Goal: Task Accomplishment & Management: Use online tool/utility

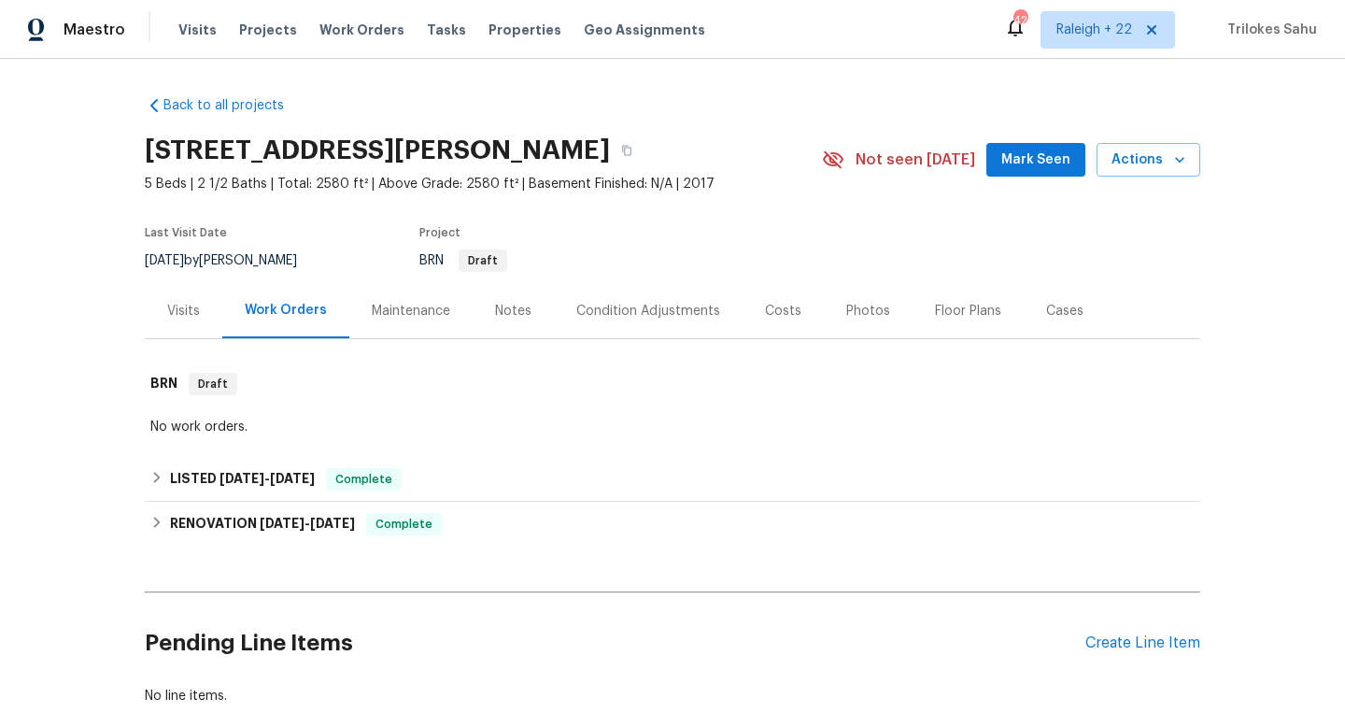
scroll to position [106, 0]
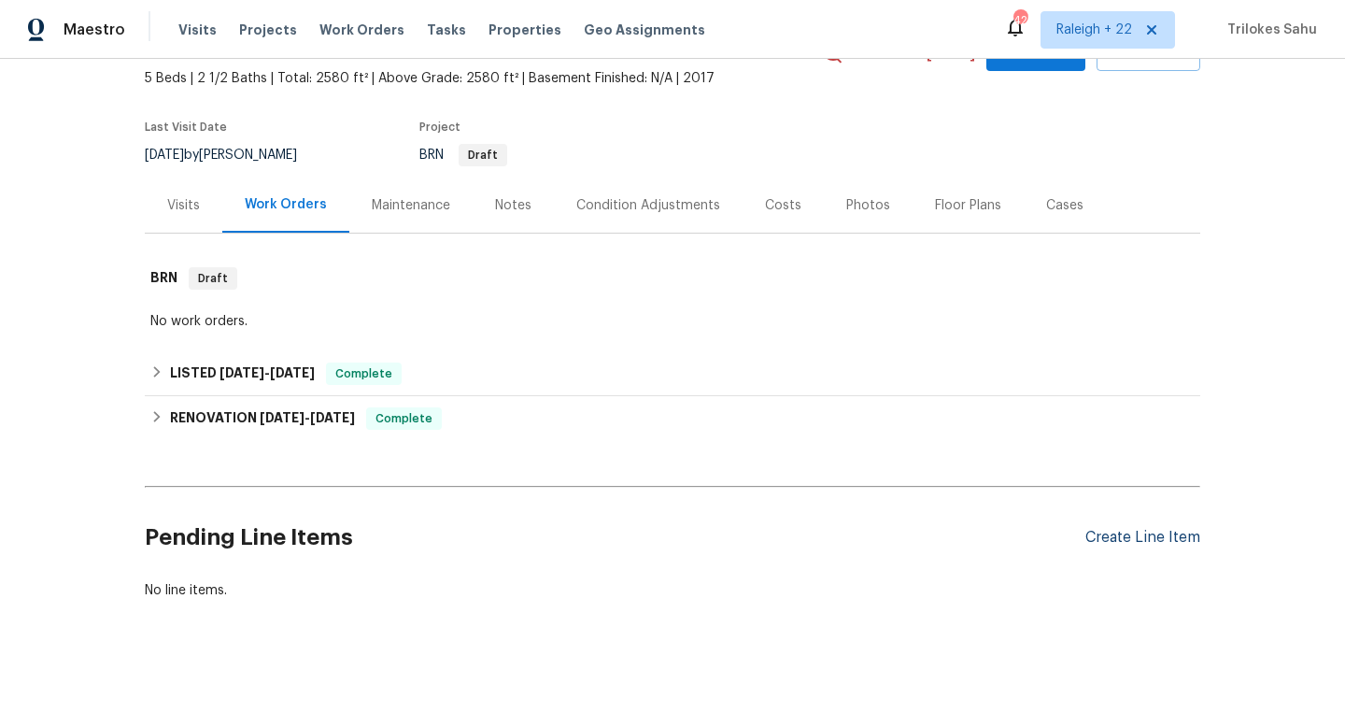
click at [1133, 543] on div "Create Line Item" at bounding box center [1142, 538] width 115 height 18
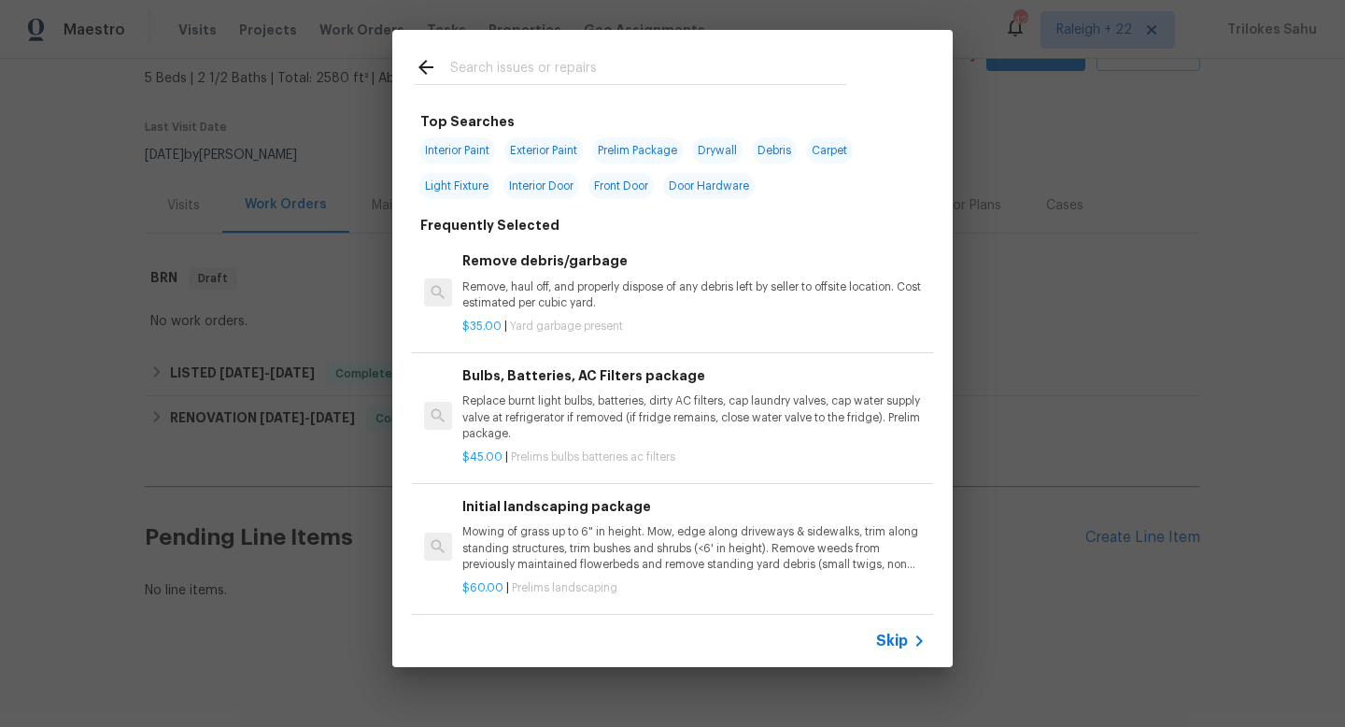
click at [880, 643] on span "Skip" at bounding box center [892, 640] width 32 height 19
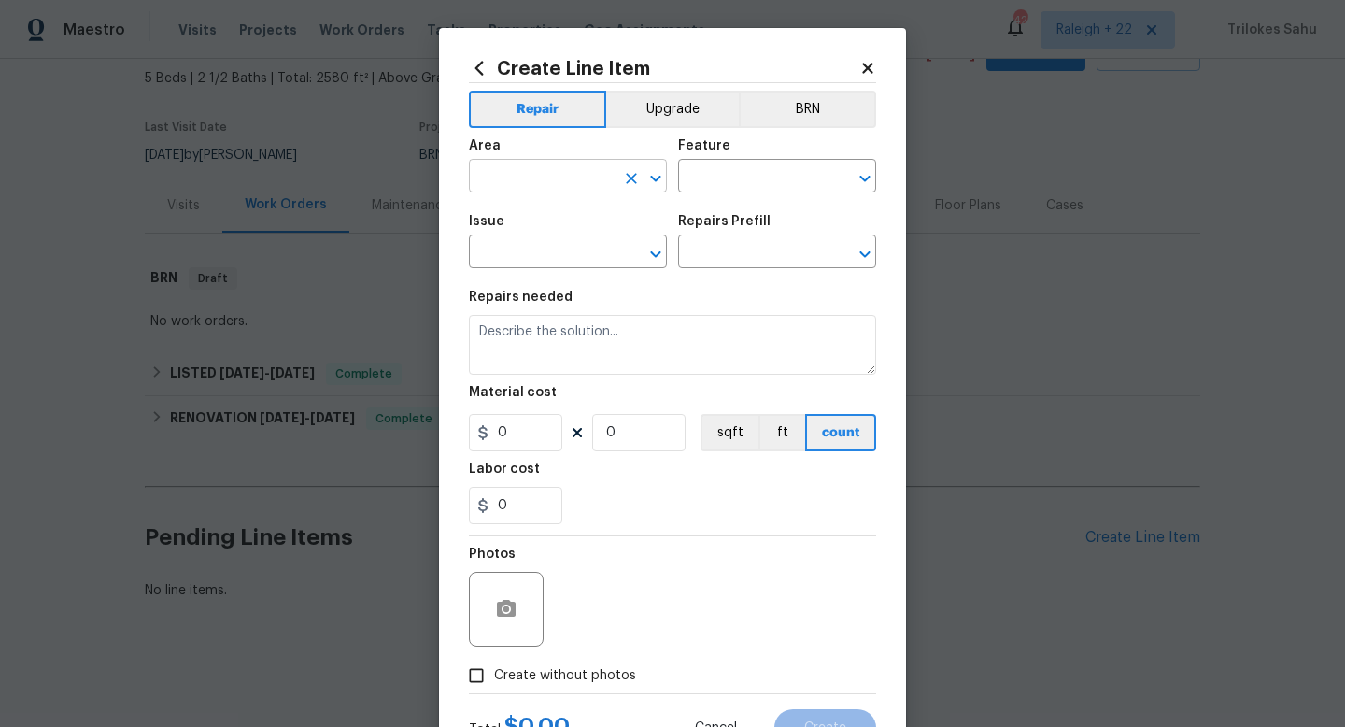
click at [562, 175] on input "text" at bounding box center [542, 177] width 146 height 29
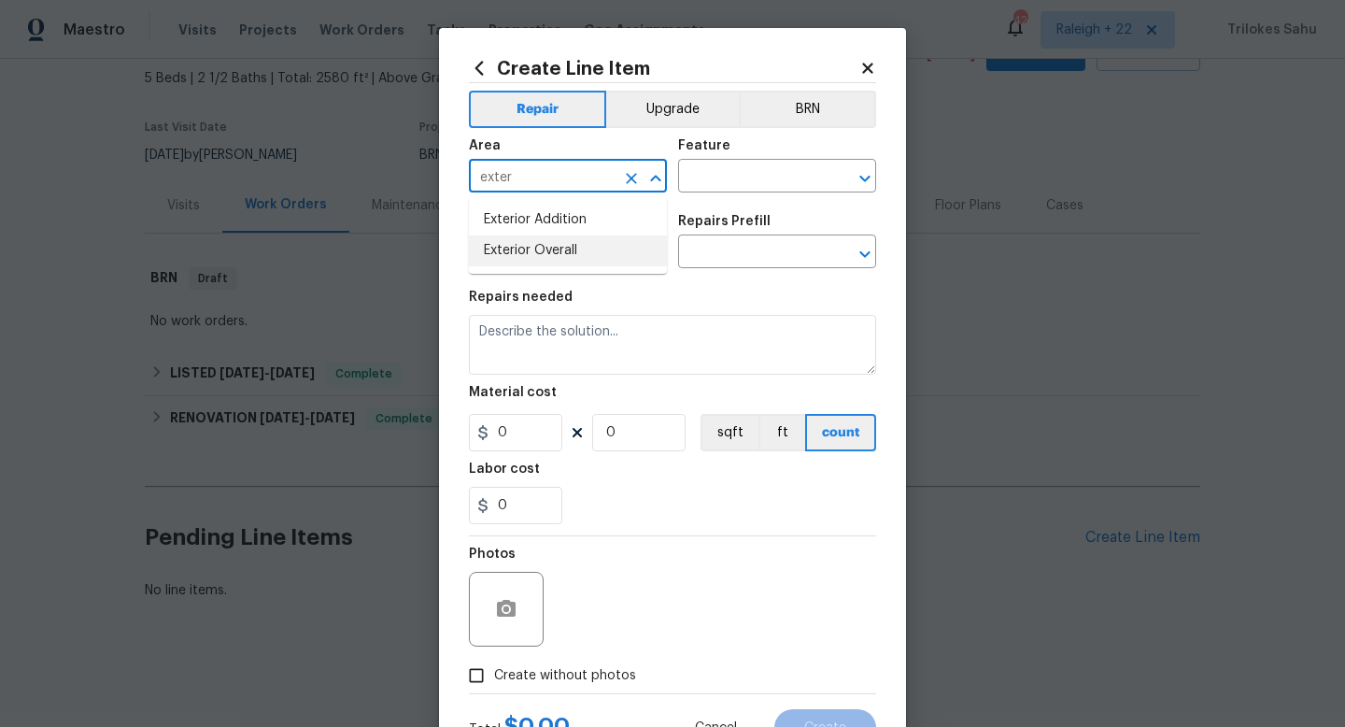
click at [573, 251] on li "Exterior Overall" at bounding box center [568, 250] width 198 height 31
type input "Exterior Overall"
click at [744, 179] on input "text" at bounding box center [751, 177] width 146 height 29
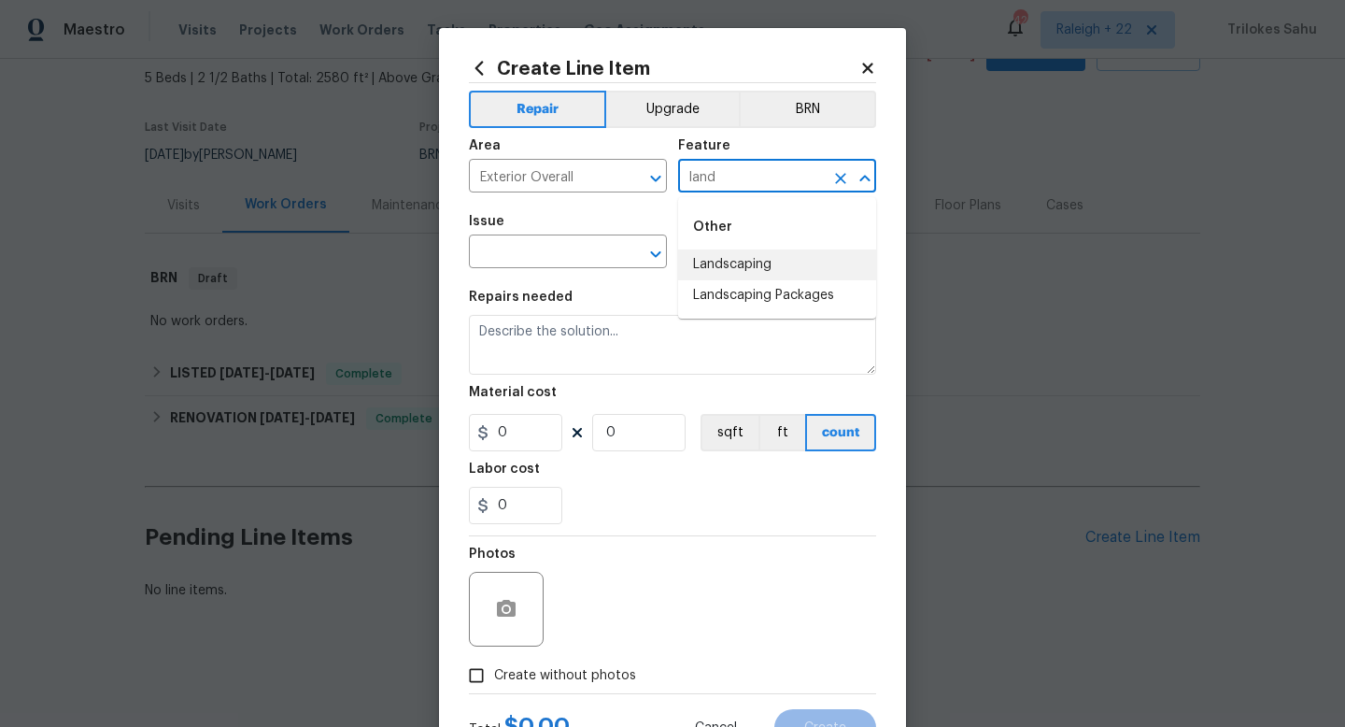
click at [755, 265] on li "Landscaping" at bounding box center [777, 264] width 198 height 31
type input "Landscaping"
click at [576, 255] on input "text" at bounding box center [542, 253] width 146 height 29
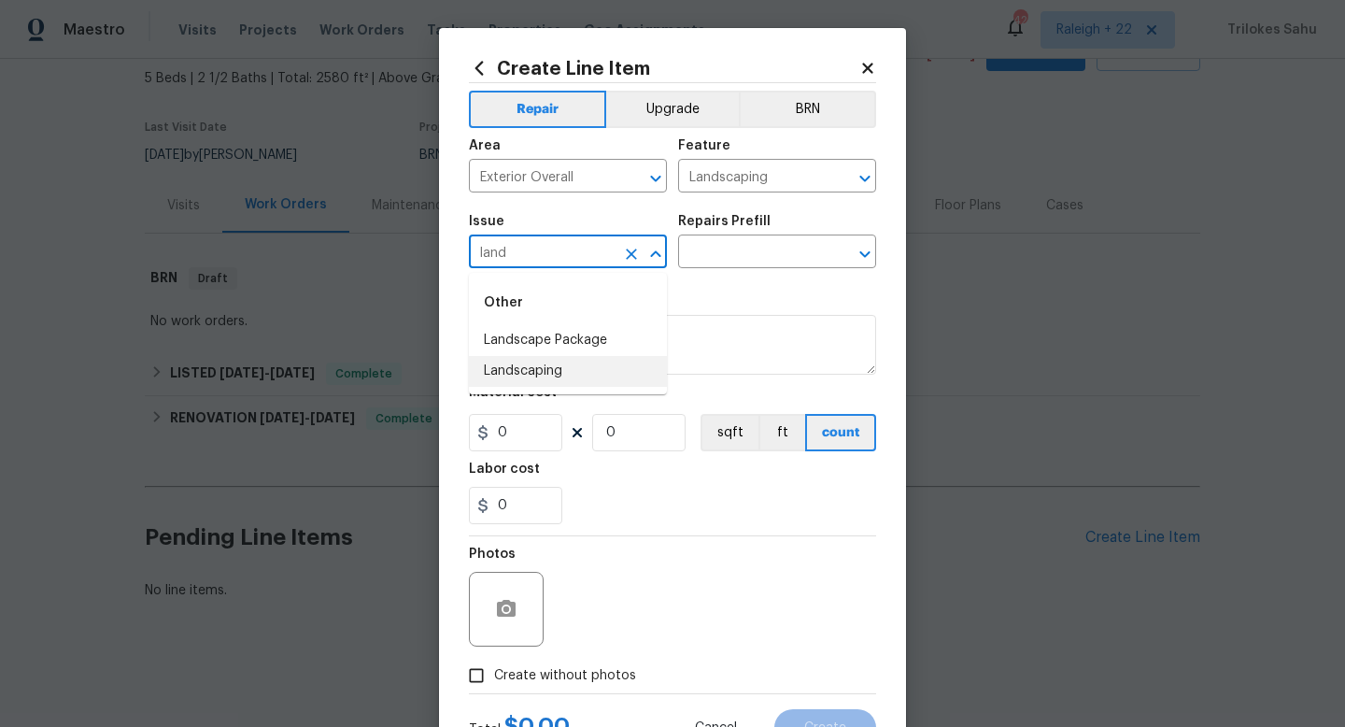
click at [540, 372] on li "Landscaping" at bounding box center [568, 371] width 198 height 31
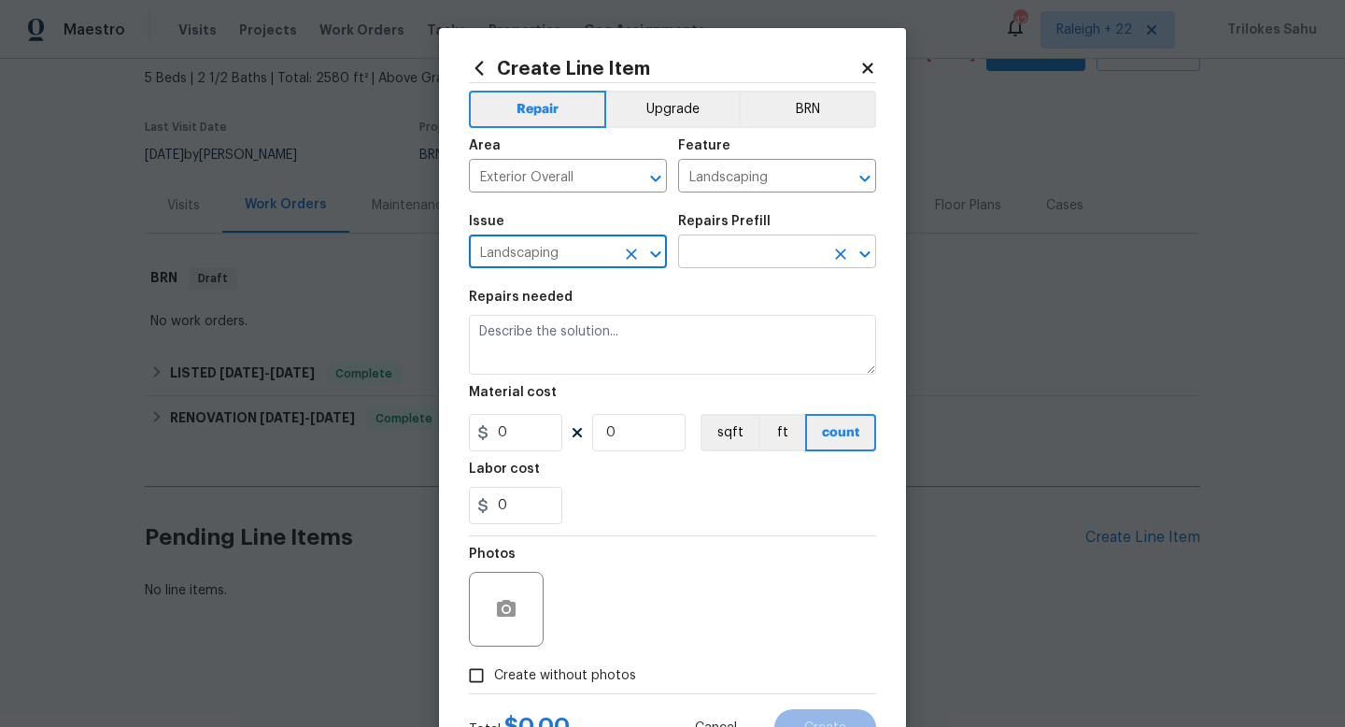
type input "Landscaping"
click at [734, 250] on input "text" at bounding box center [751, 253] width 146 height 29
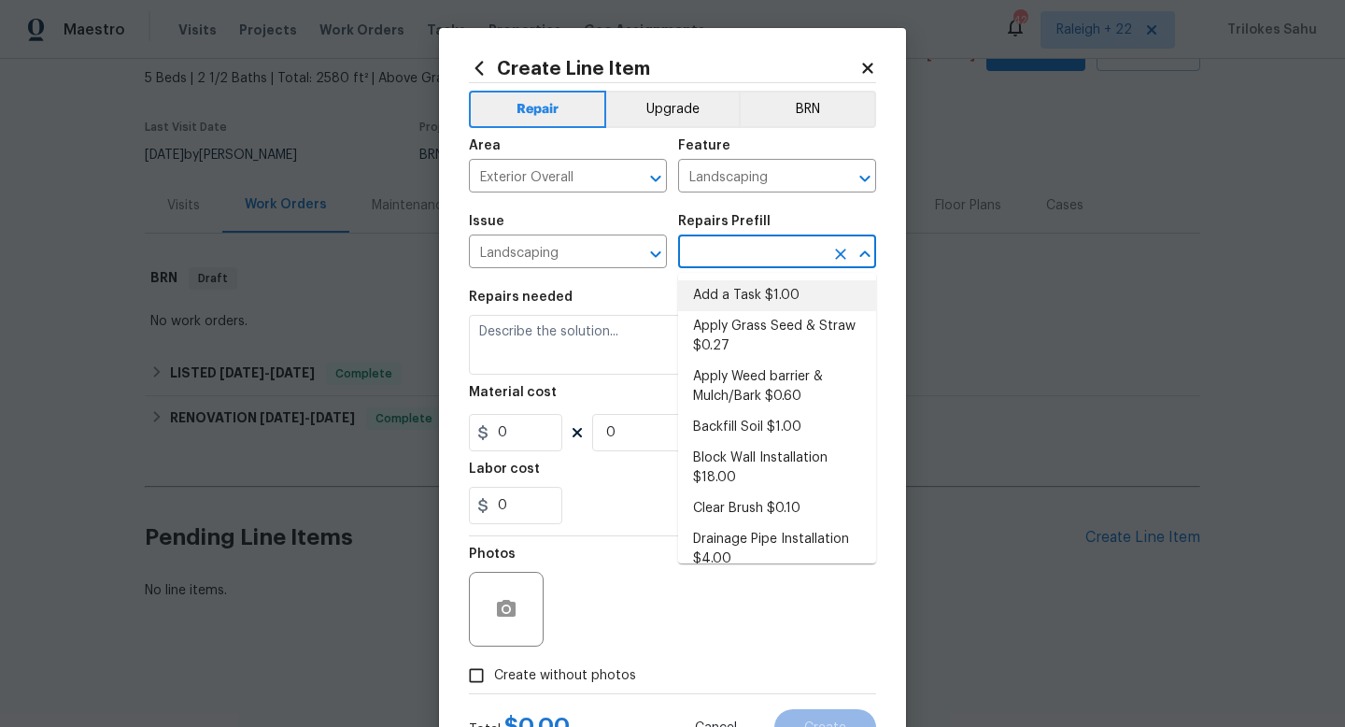
click at [725, 293] on li "Add a Task $1.00" at bounding box center [777, 295] width 198 height 31
type input "Add a Task $1.00"
type textarea "HPM to detail"
type input "1"
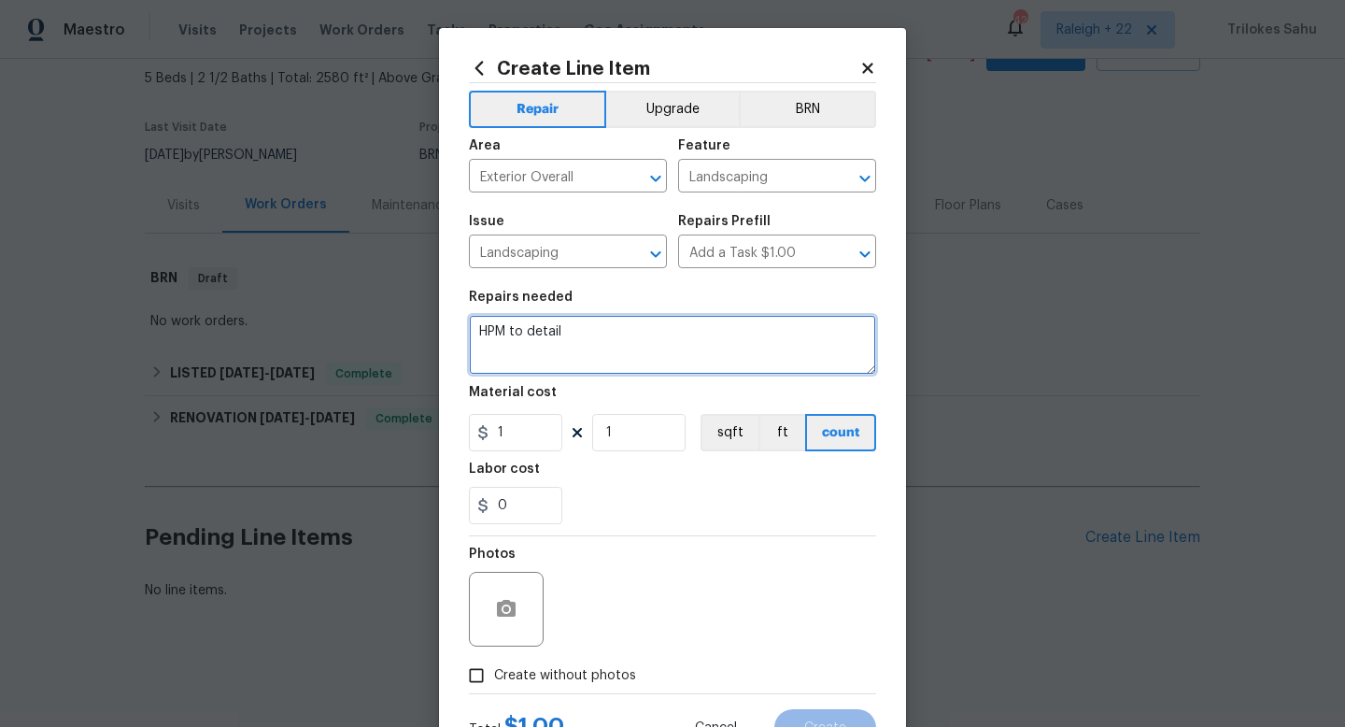
drag, startPoint x: 678, startPoint y: 340, endPoint x: 463, endPoint y: 326, distance: 215.3
click at [463, 326] on div "Create Line Item Repair Upgrade BRN Area Exterior Overall ​ Feature Landscaping…" at bounding box center [672, 402] width 467 height 748
type textarea "H"
click at [530, 330] on textarea "#Hoa-Violation" at bounding box center [672, 345] width 407 height 60
click at [573, 336] on textarea "#Hoa-Violation" at bounding box center [672, 345] width 407 height 60
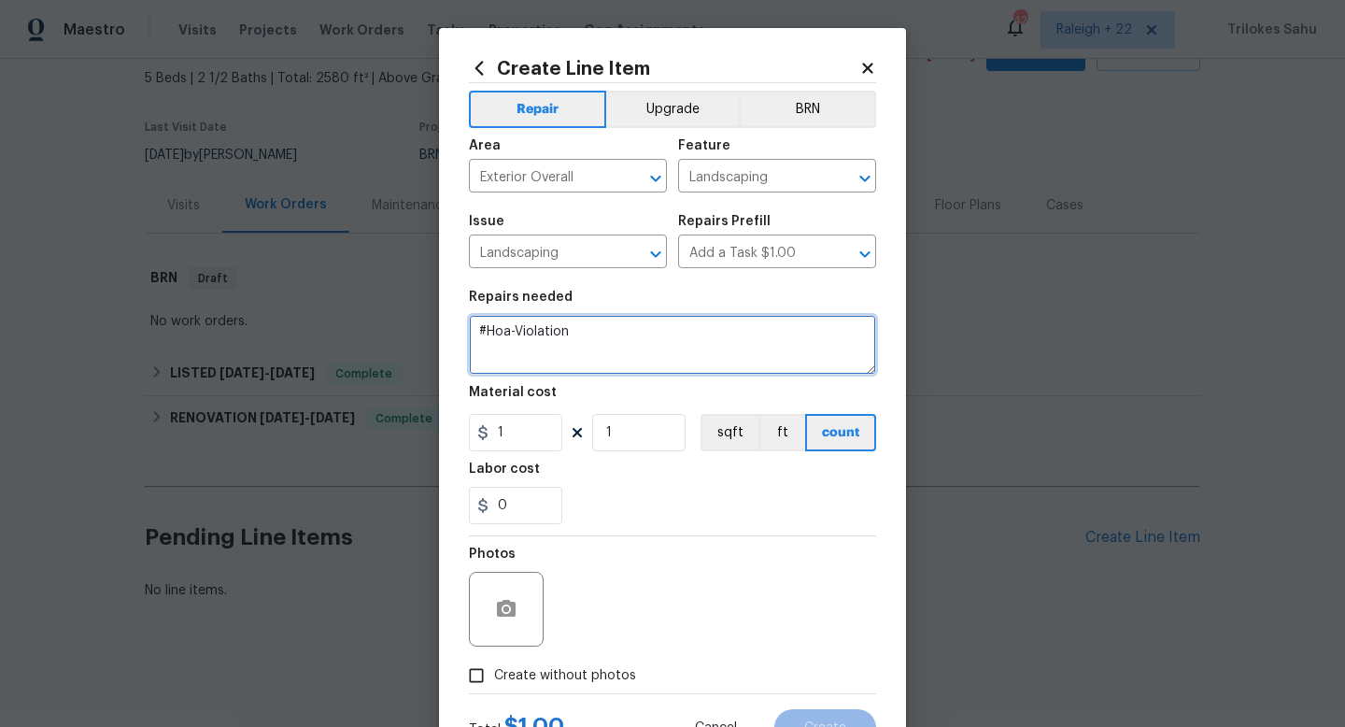
click at [516, 330] on textarea "#Hoa-Violation" at bounding box center [672, 345] width 407 height 60
click at [593, 344] on textarea "#Hoa-Violation" at bounding box center [672, 345] width 407 height 60
paste textarea "plant that appears to be dead and/or dying in the flower bed"
click at [729, 348] on textarea "#Hoa-Violation Hi, we have received a HOA violation for plant that appears to b…" at bounding box center [672, 345] width 407 height 60
click at [743, 363] on textarea "#Hoa-Violation Hi, we have received a HOA violation for a plant that appears to…" at bounding box center [672, 345] width 407 height 60
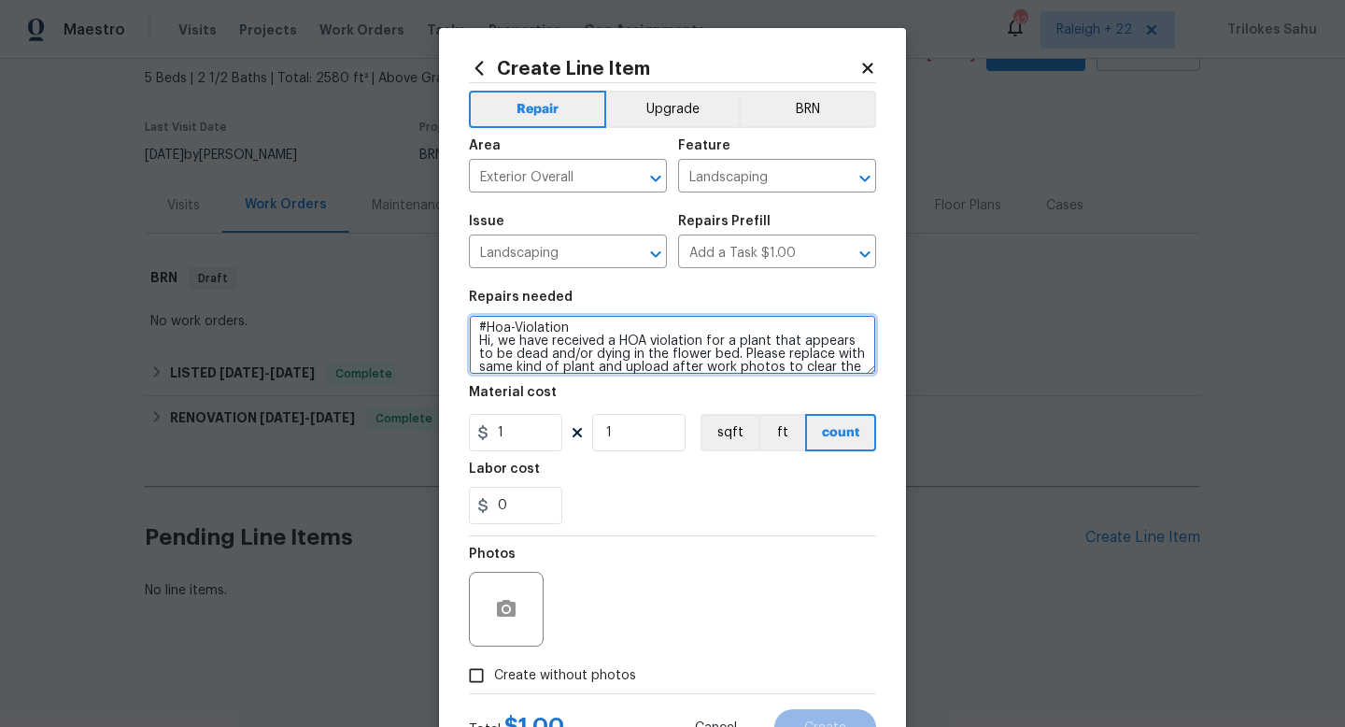
scroll to position [17, 0]
type textarea "#Hoa-Violation Hi, we have received a HOA violation for a plant that appears to…"
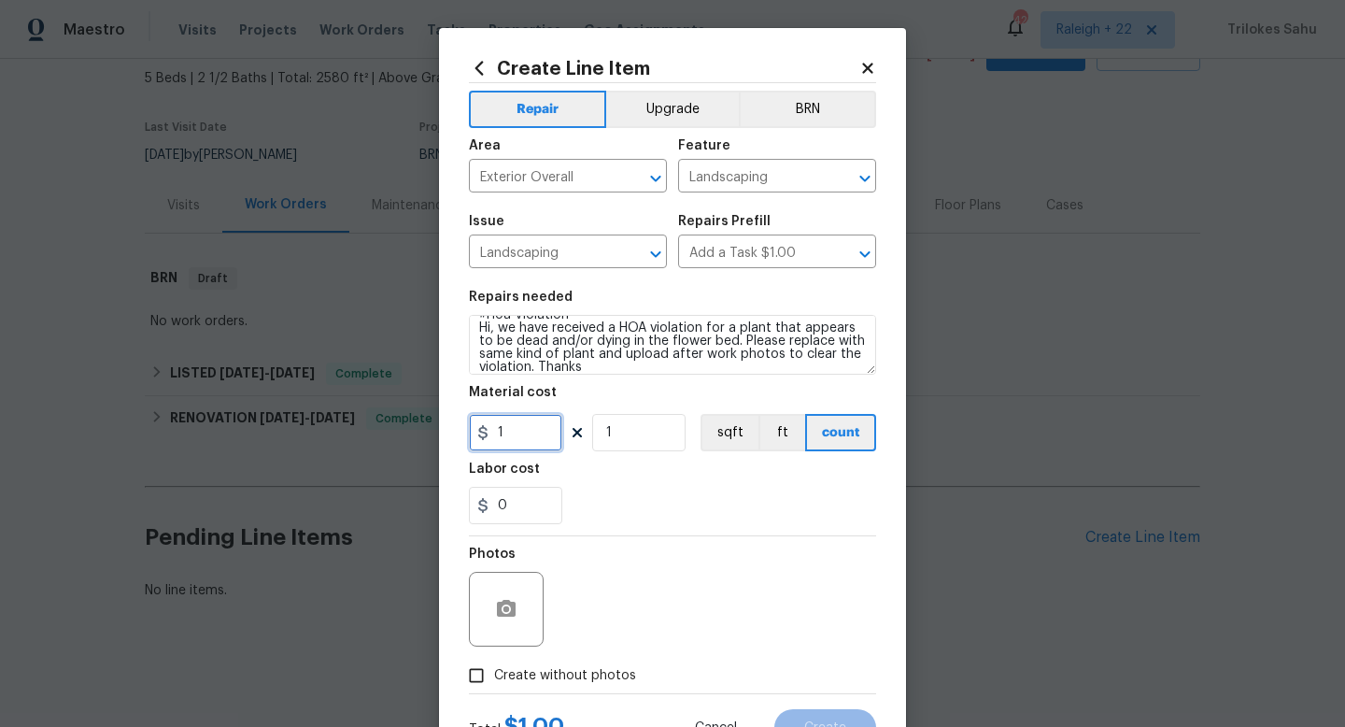
click at [516, 434] on input "1" at bounding box center [515, 432] width 93 height 37
type input "75"
click at [661, 477] on div "Labor cost" at bounding box center [672, 474] width 407 height 24
click at [482, 676] on input "Create without photos" at bounding box center [476, 674] width 35 height 35
checkbox input "true"
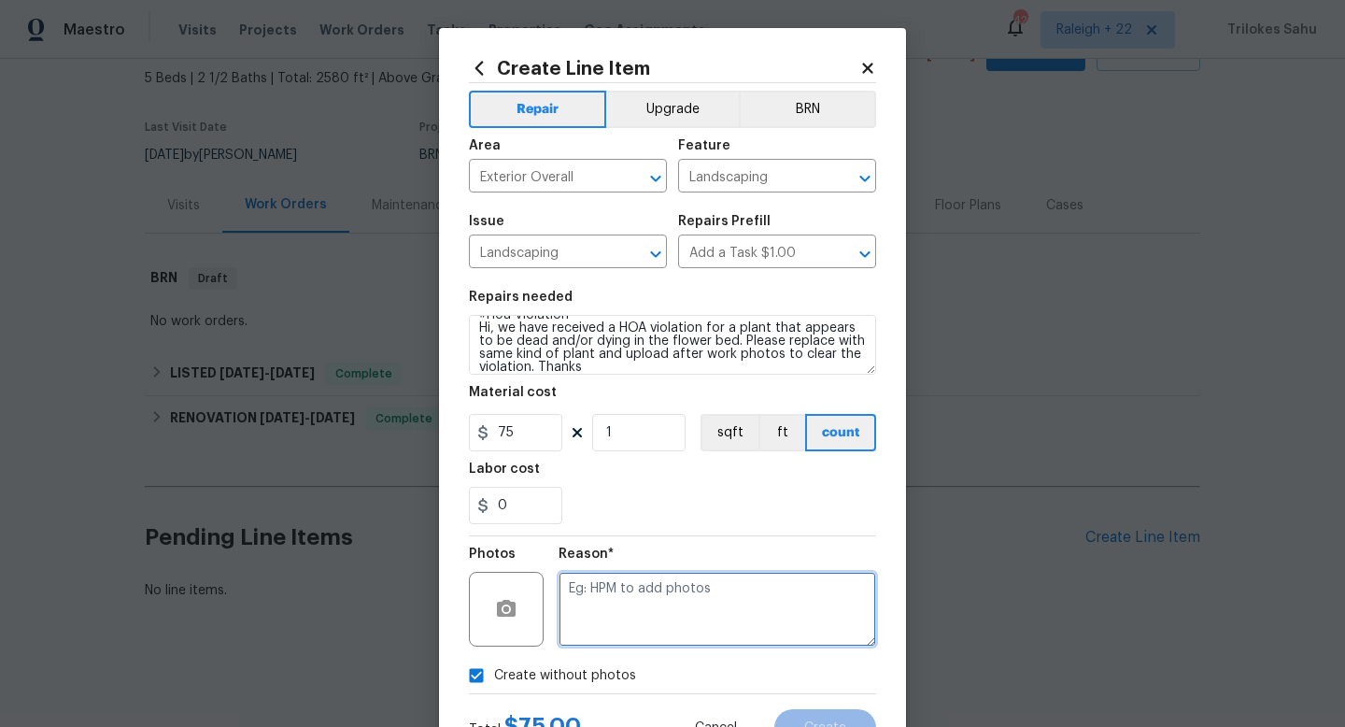
click at [590, 626] on textarea at bounding box center [718, 609] width 318 height 75
type textarea "NA"
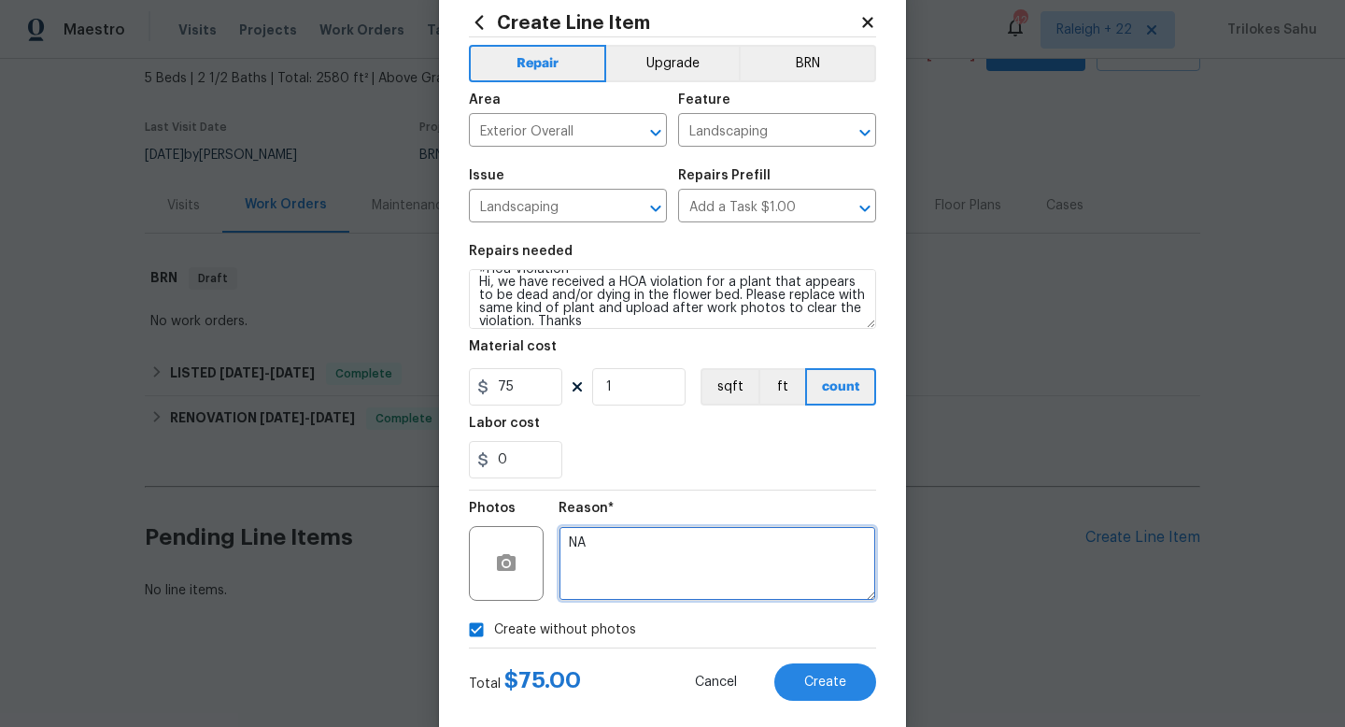
scroll to position [78, 0]
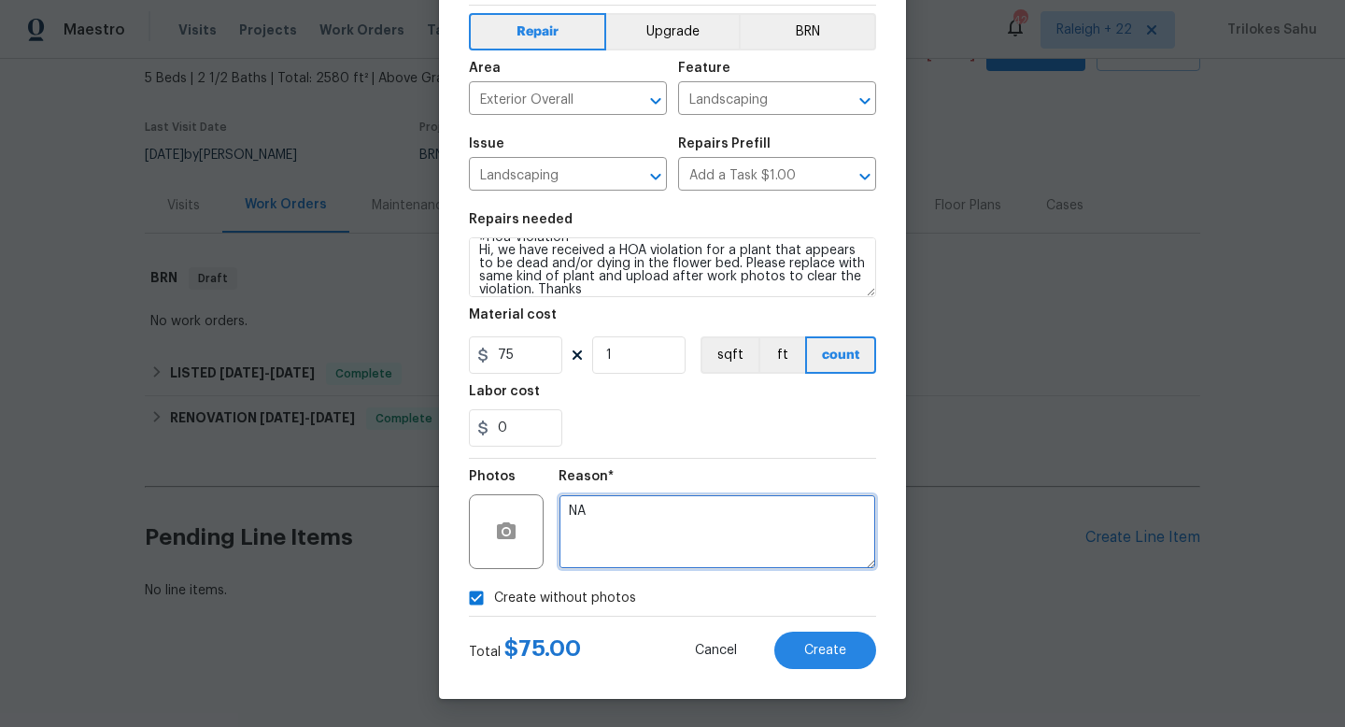
drag, startPoint x: 601, startPoint y: 511, endPoint x: 566, endPoint y: 511, distance: 34.6
click at [566, 511] on textarea "NA" at bounding box center [718, 531] width 318 height 75
click at [601, 534] on textarea at bounding box center [718, 531] width 318 height 75
type textarea "NA"
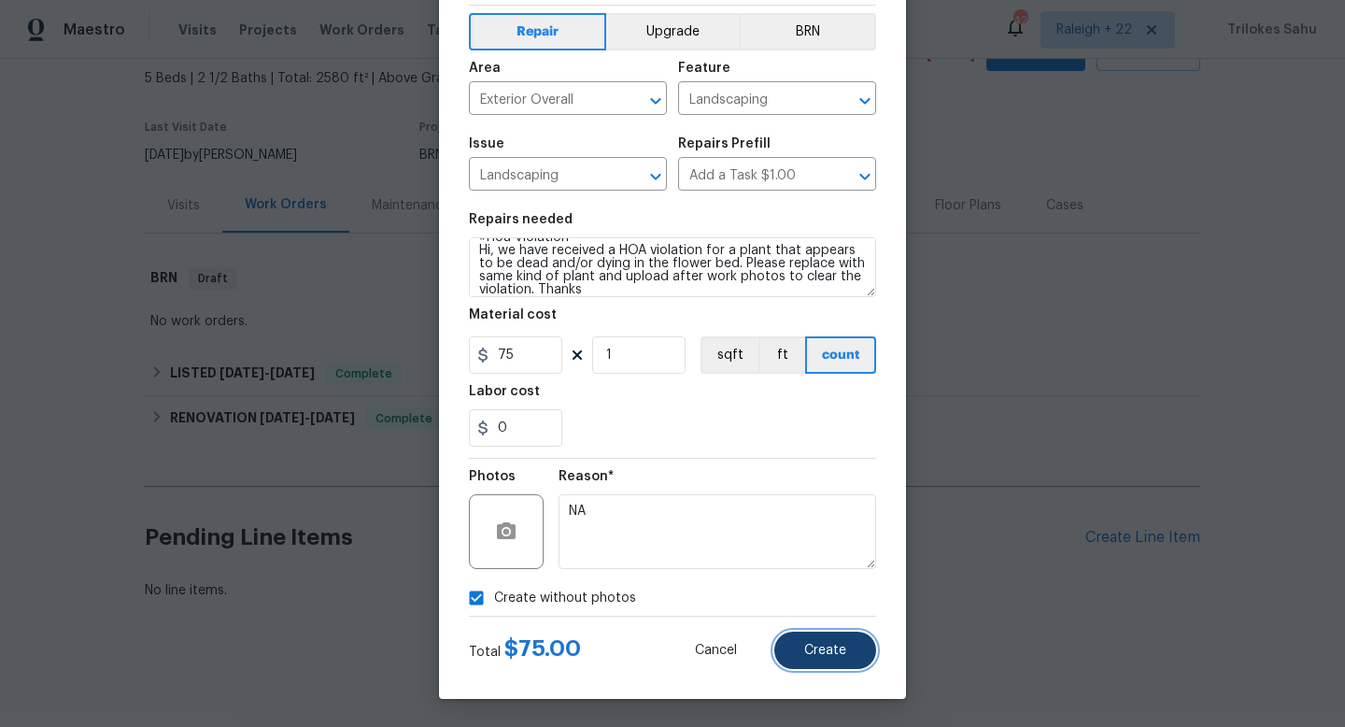
click at [811, 646] on span "Create" at bounding box center [825, 650] width 42 height 14
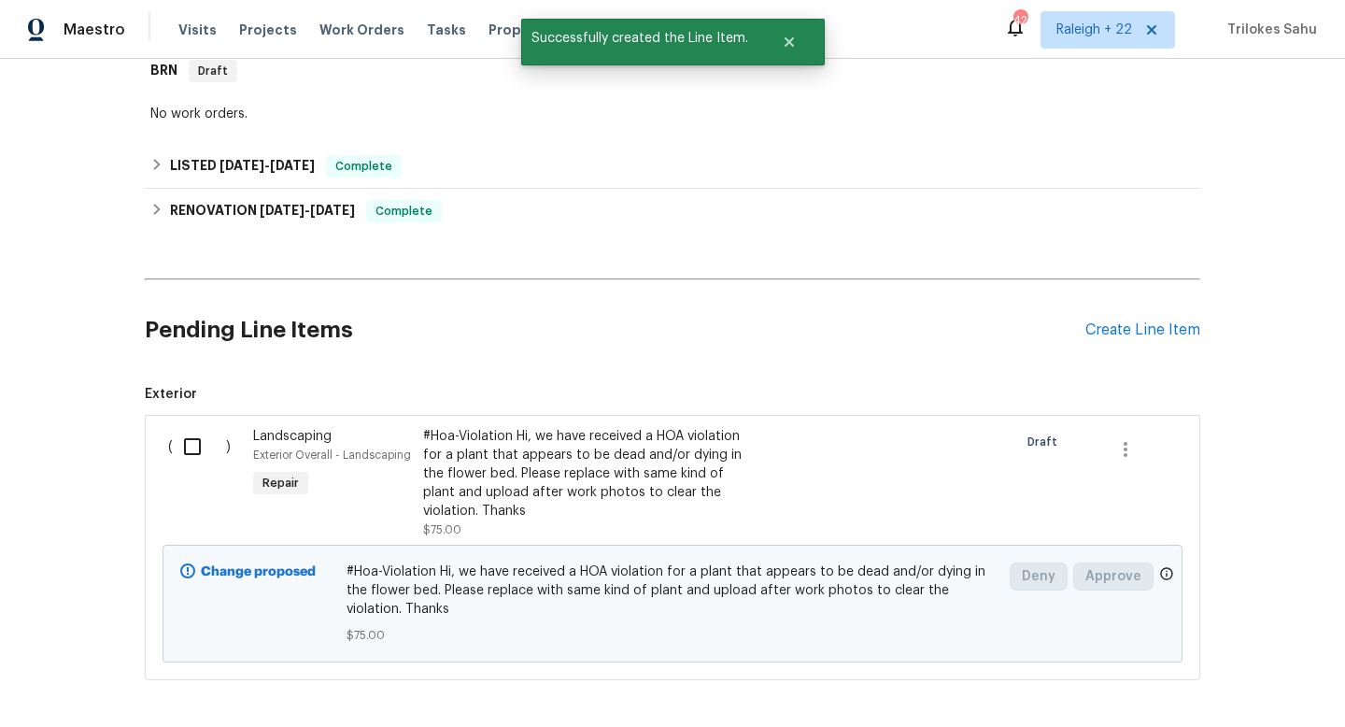
scroll to position [333, 0]
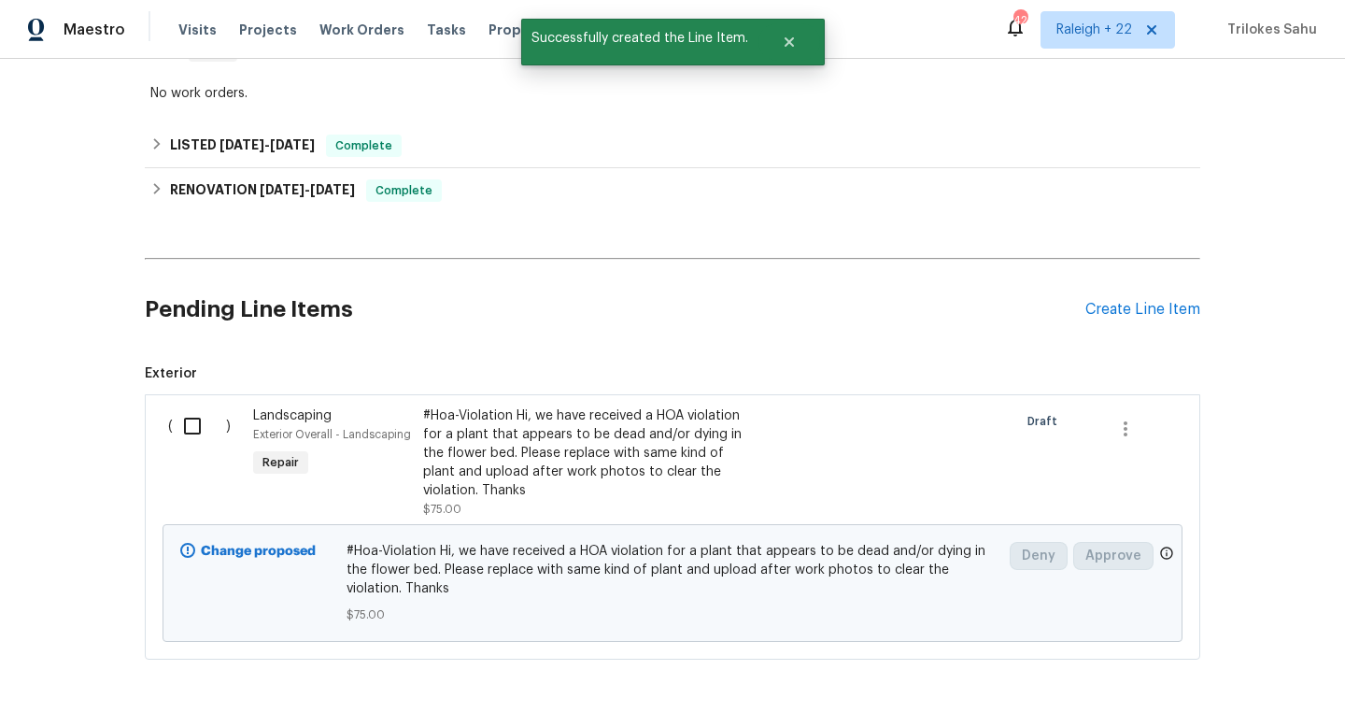
click at [194, 430] on input "checkbox" at bounding box center [199, 425] width 53 height 39
checkbox input "true"
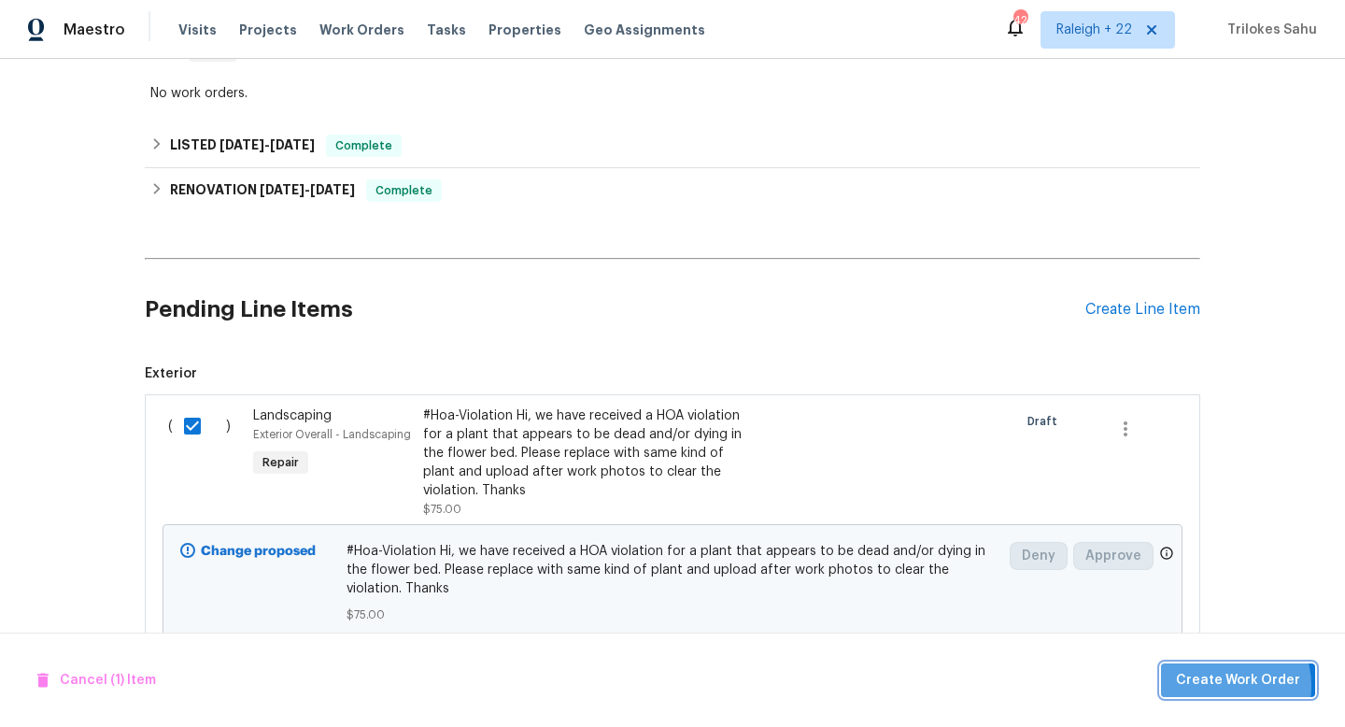
click at [1231, 685] on span "Create Work Order" at bounding box center [1238, 680] width 124 height 23
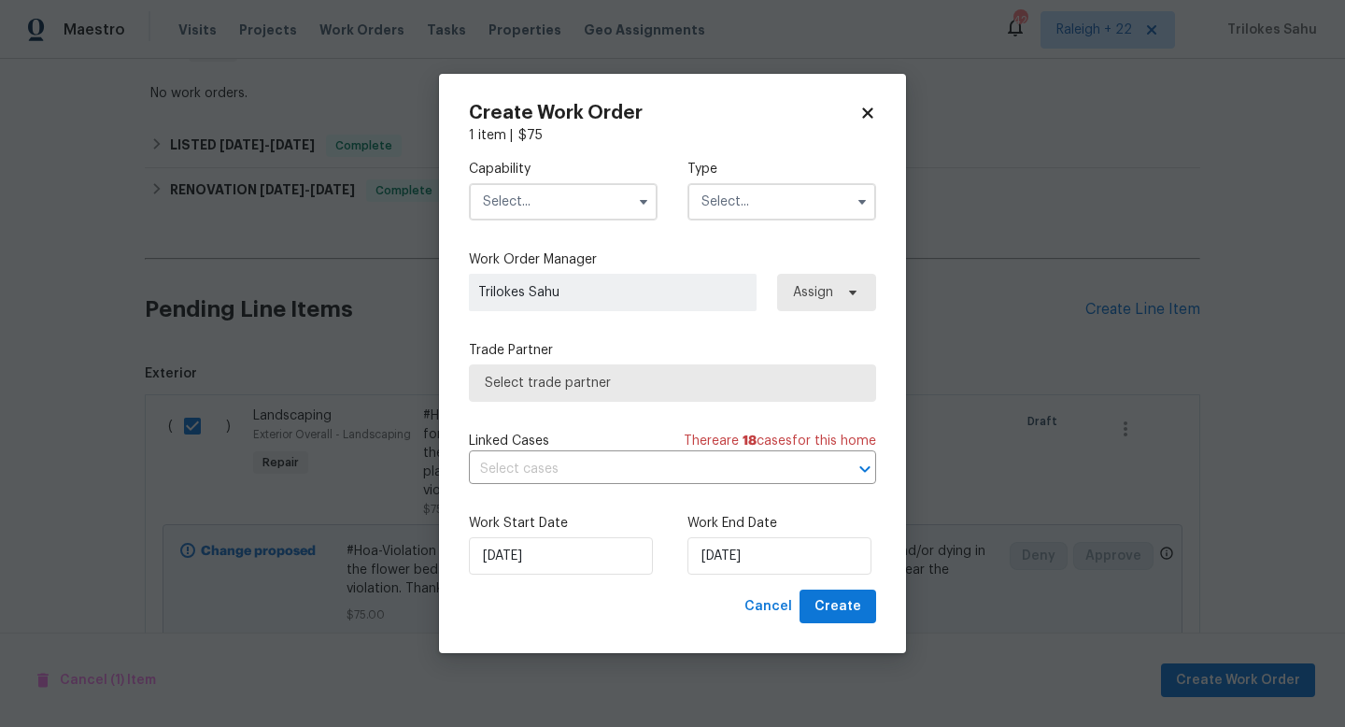
click at [592, 217] on input "text" at bounding box center [563, 201] width 189 height 37
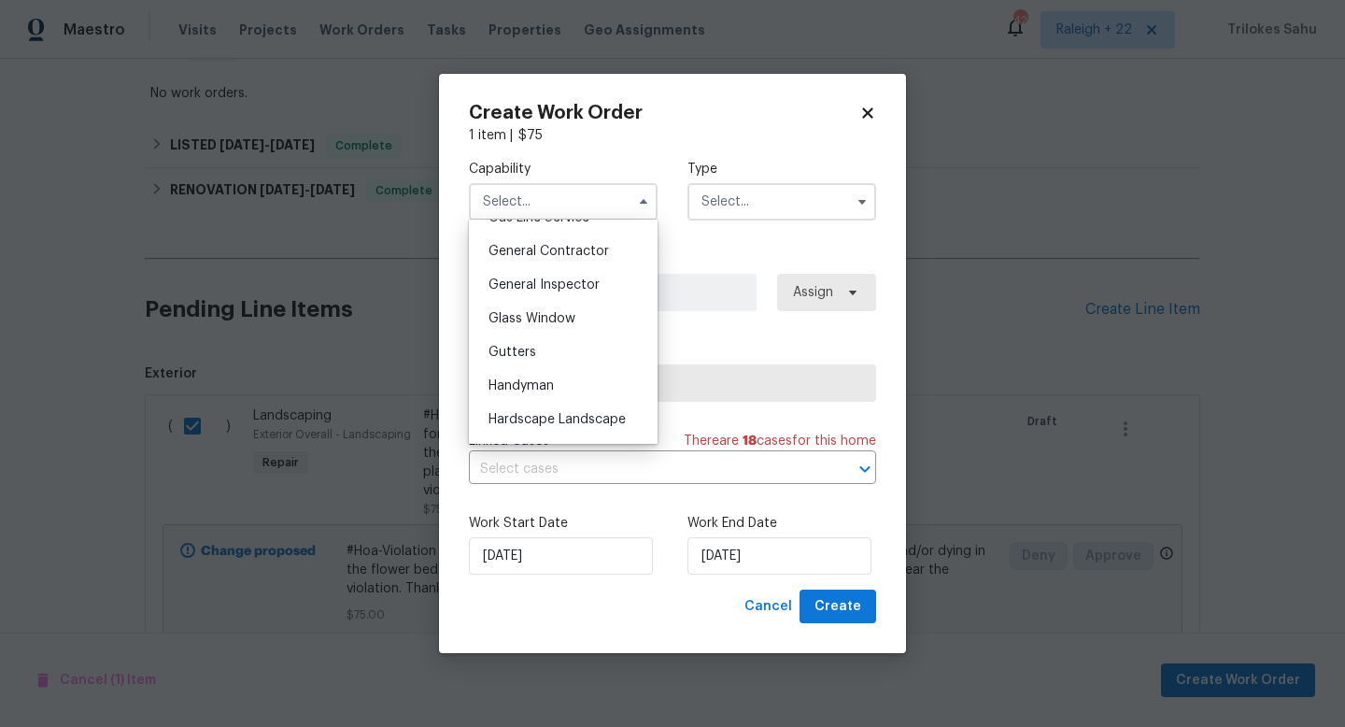
scroll to position [912, 0]
click at [559, 385] on span "Hardscape Landscape" at bounding box center [556, 389] width 137 height 13
type input "Hardscape Landscape"
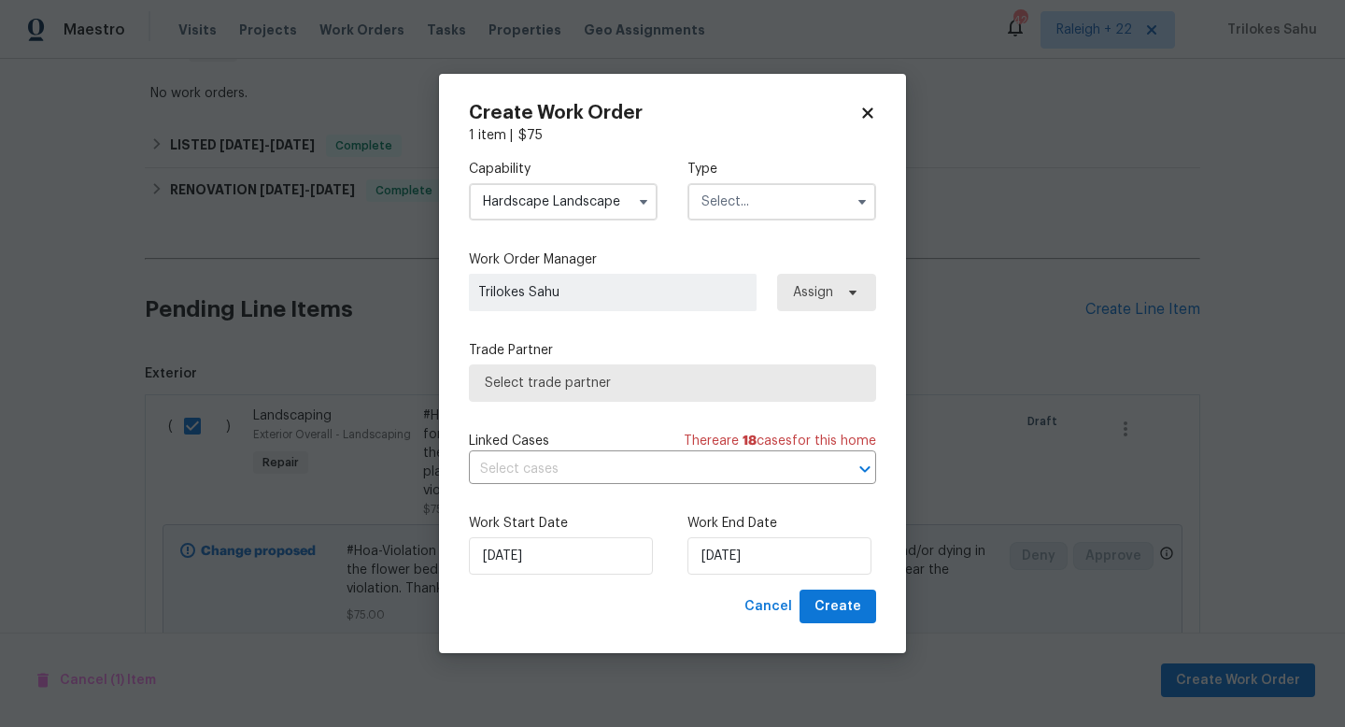
click at [756, 205] on input "text" at bounding box center [781, 201] width 189 height 37
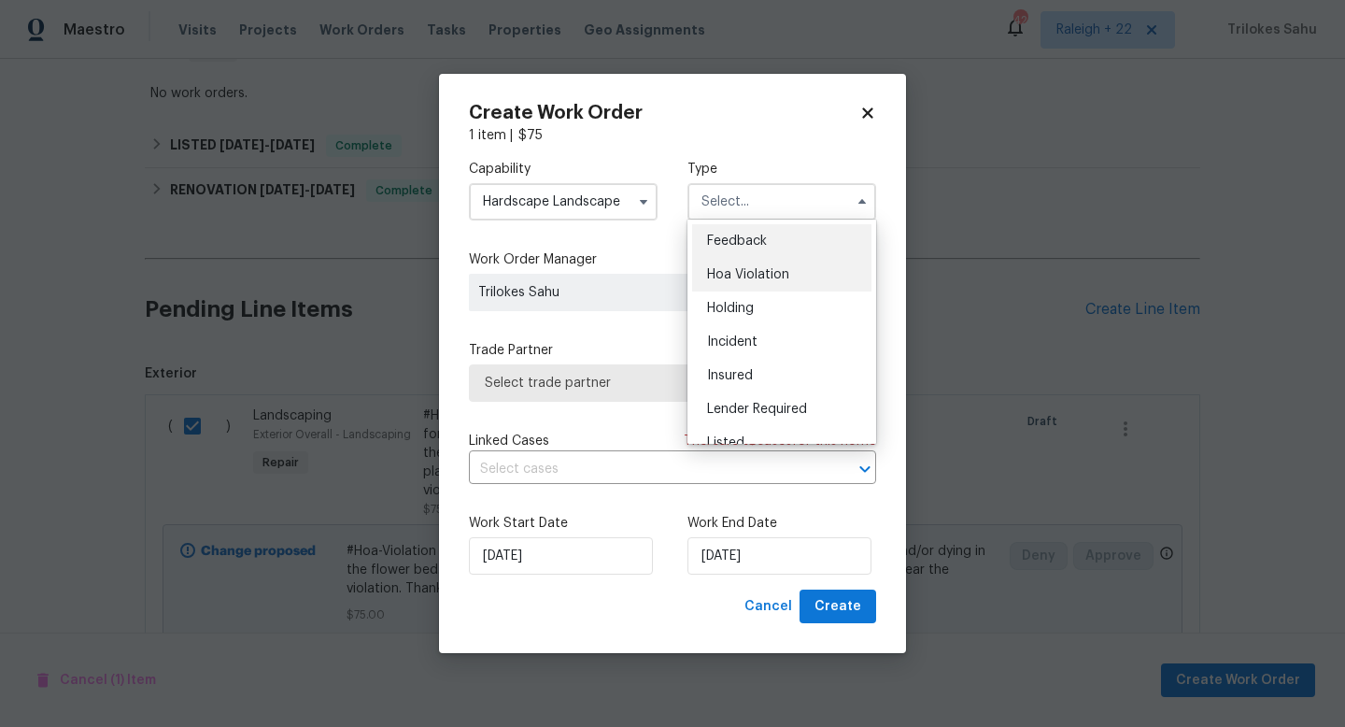
click at [732, 270] on span "Hoa Violation" at bounding box center [748, 274] width 82 height 13
type input "Hoa Violation"
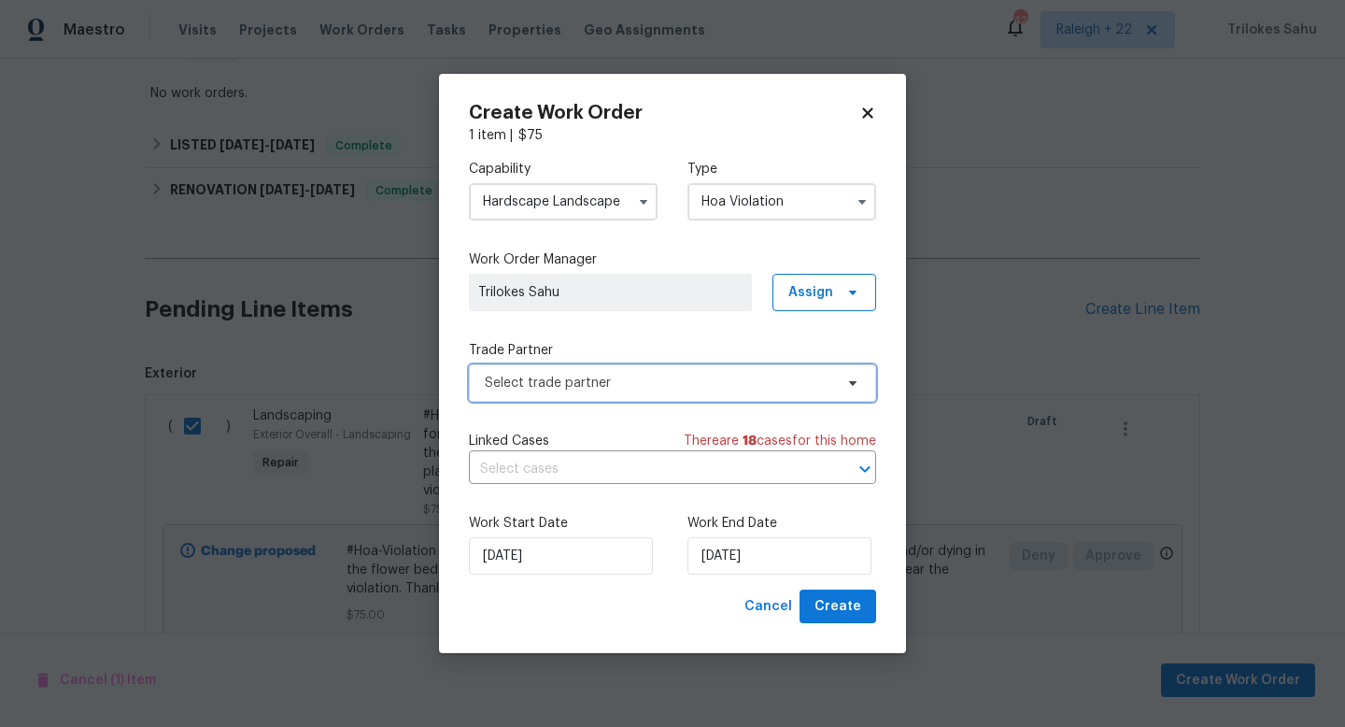
click at [630, 374] on span "Select trade partner" at bounding box center [659, 383] width 348 height 19
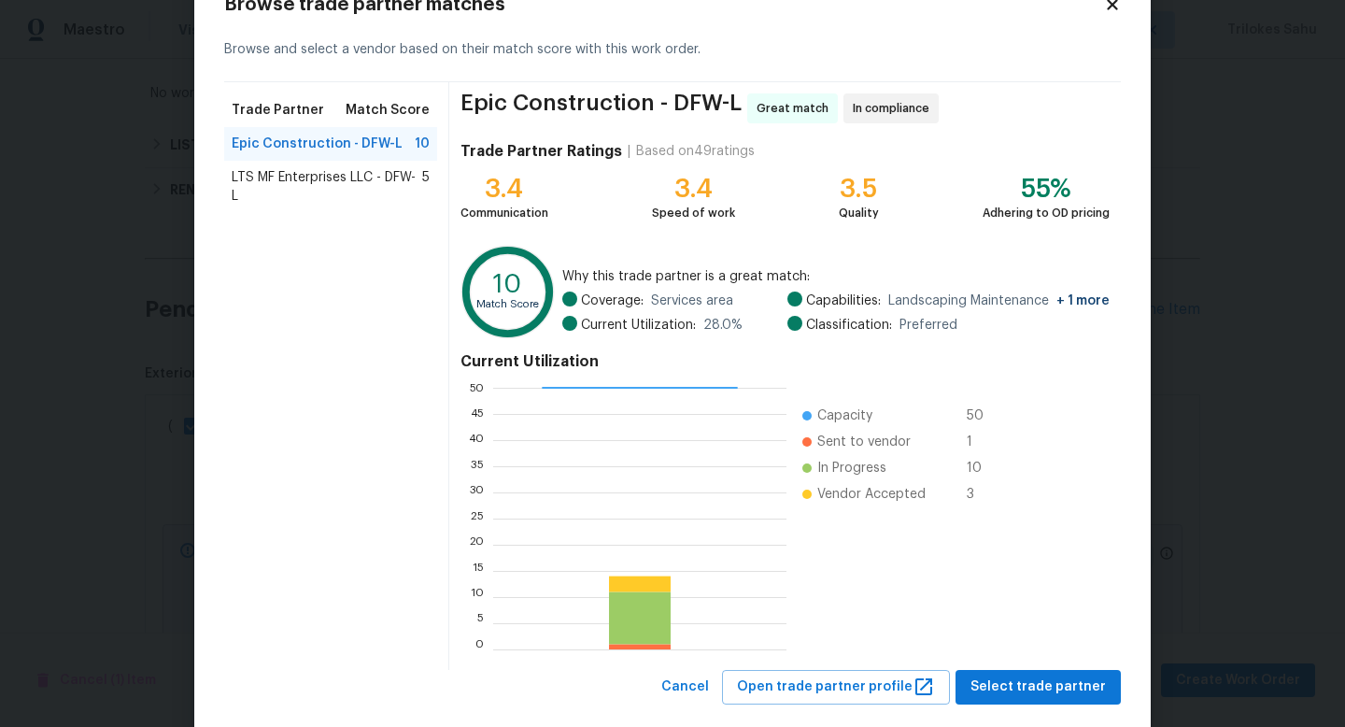
scroll to position [97, 0]
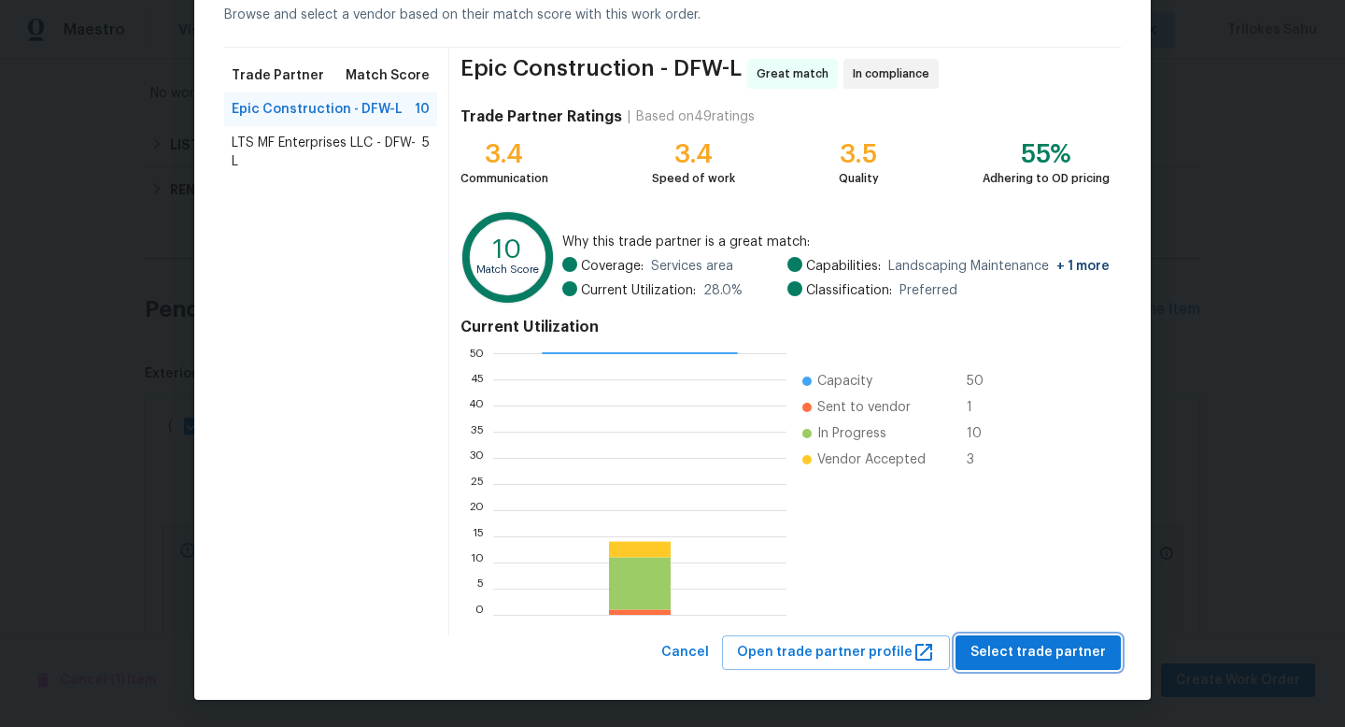
click at [991, 638] on button "Select trade partner" at bounding box center [1037, 652] width 165 height 35
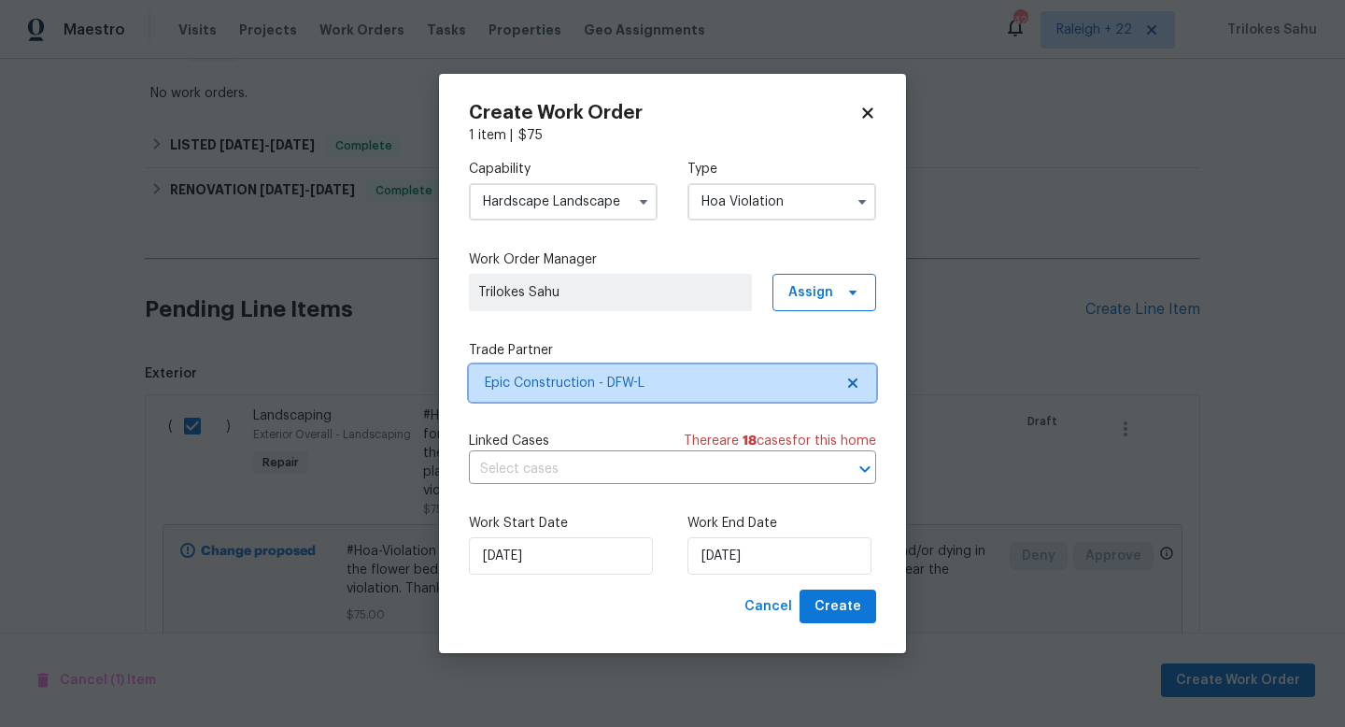
scroll to position [0, 0]
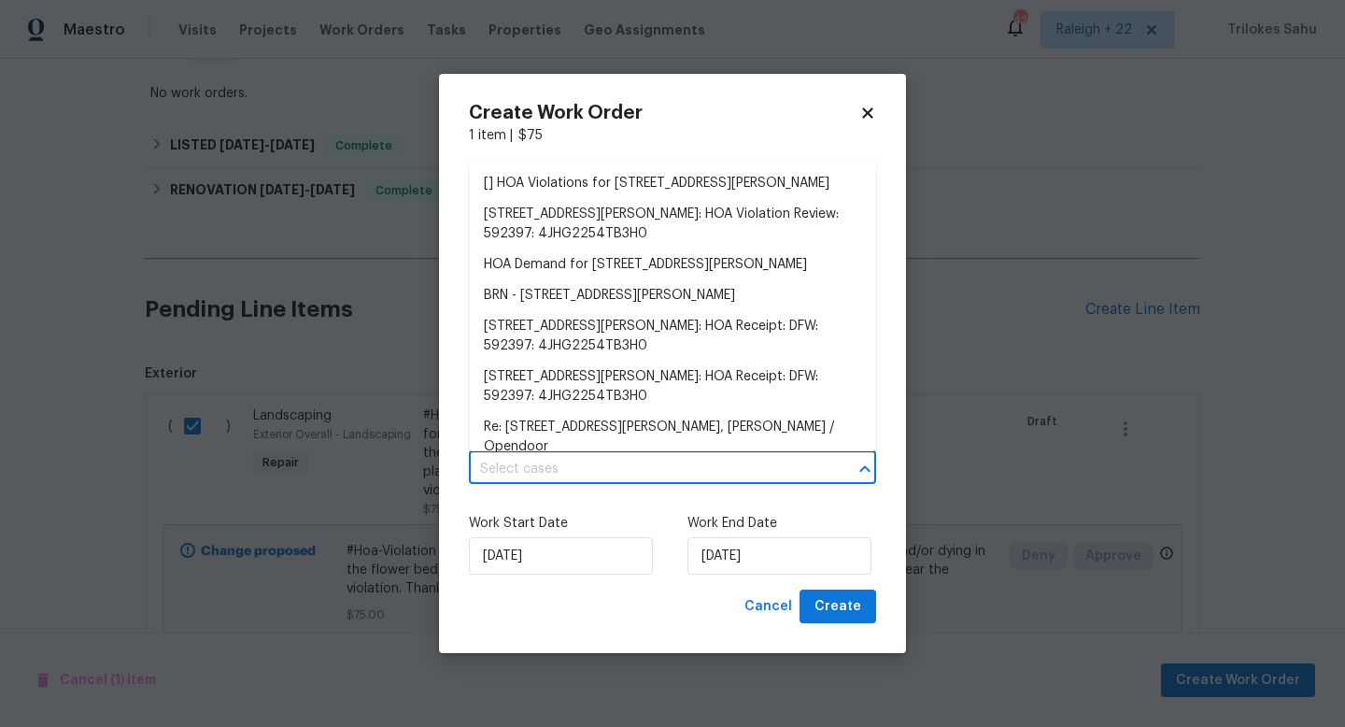
click at [805, 462] on input "text" at bounding box center [646, 469] width 355 height 29
click at [742, 191] on li "[] HOA Violations for [STREET_ADDRESS][PERSON_NAME]" at bounding box center [672, 183] width 407 height 31
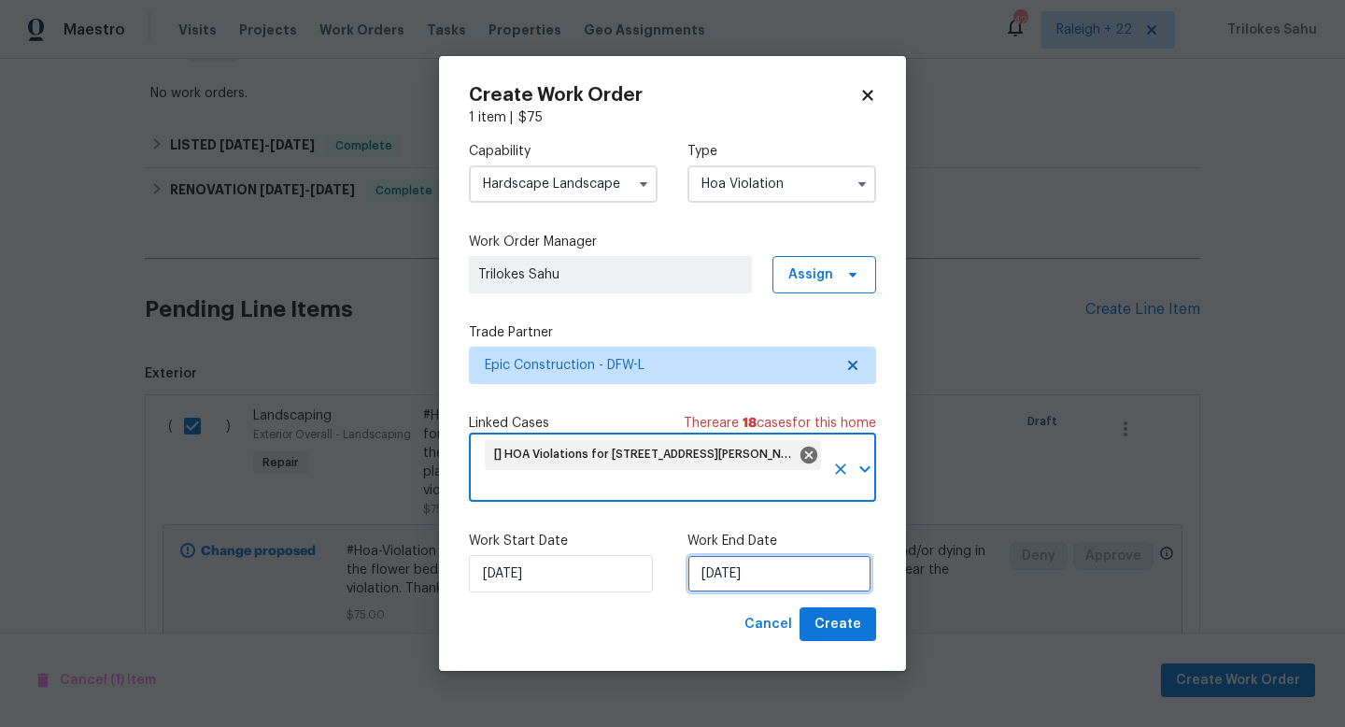
click at [795, 560] on input "[DATE]" at bounding box center [779, 573] width 184 height 37
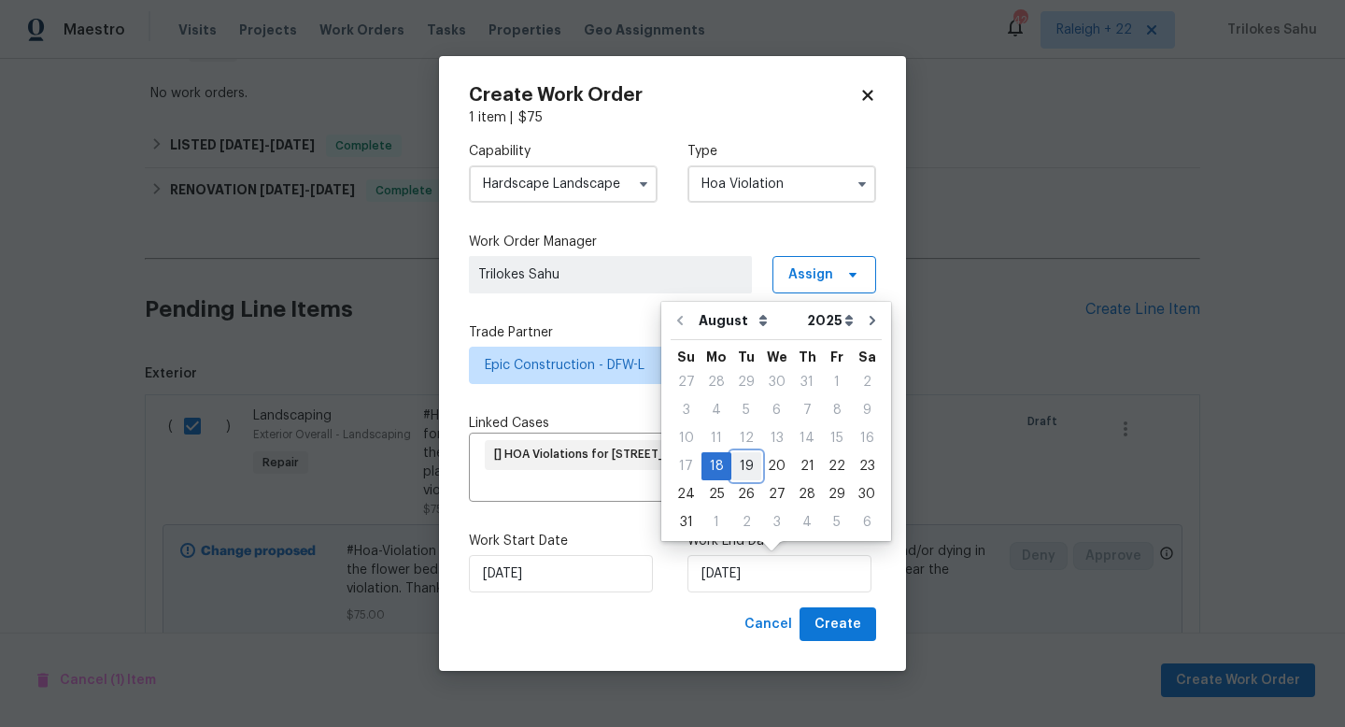
click at [739, 465] on div "19" at bounding box center [746, 466] width 30 height 26
type input "[DATE]"
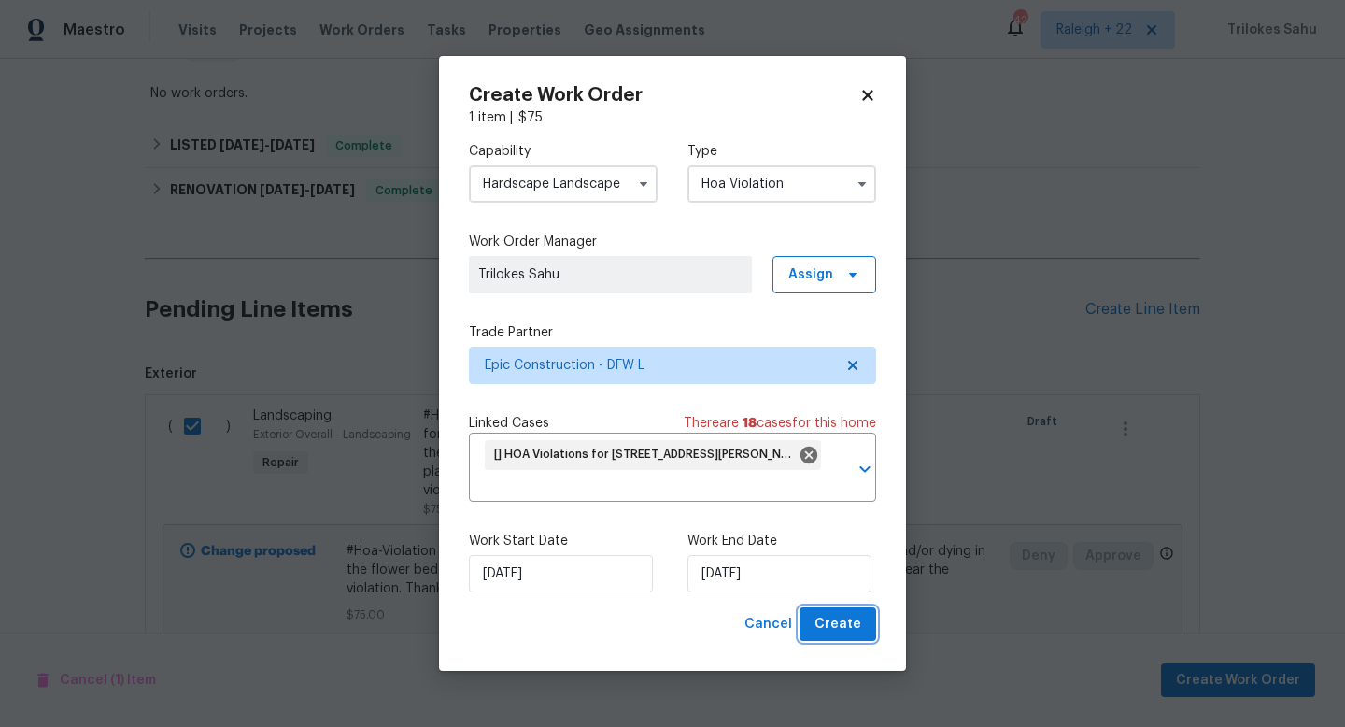
click at [833, 619] on span "Create" at bounding box center [837, 624] width 47 height 23
checkbox input "false"
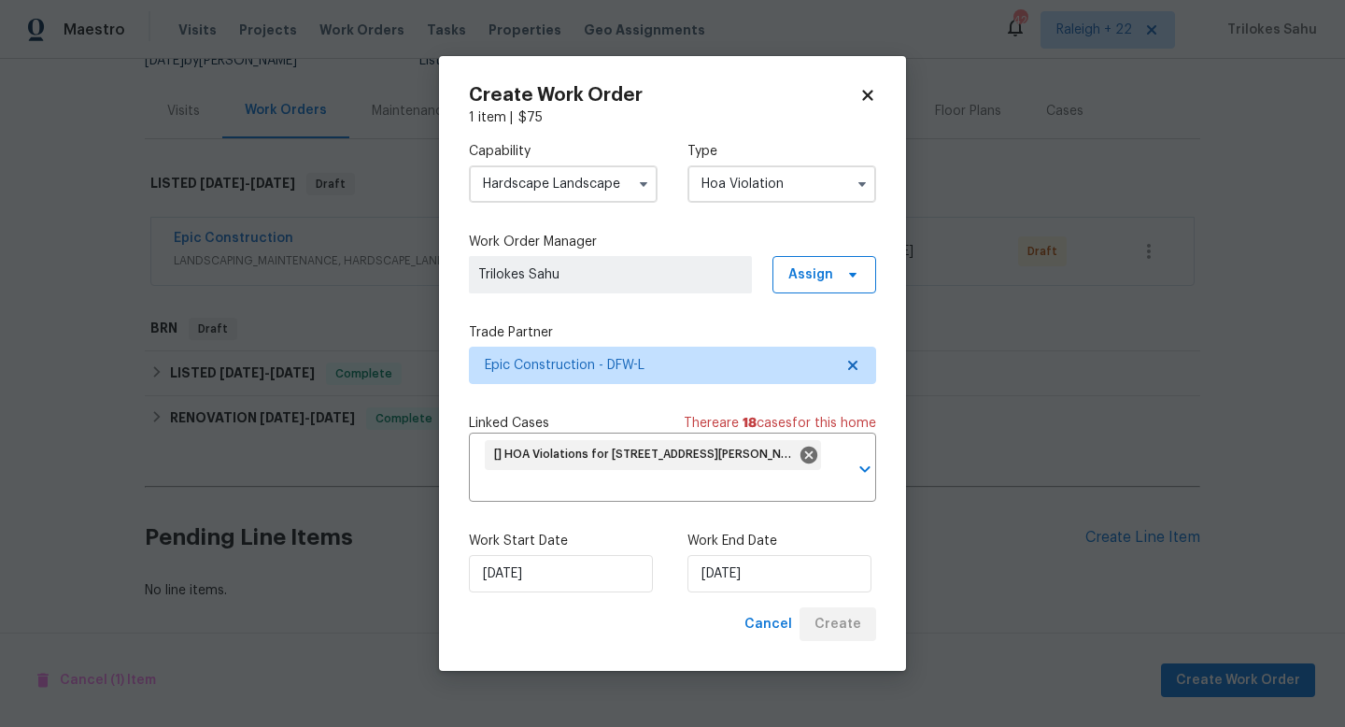
scroll to position [200, 0]
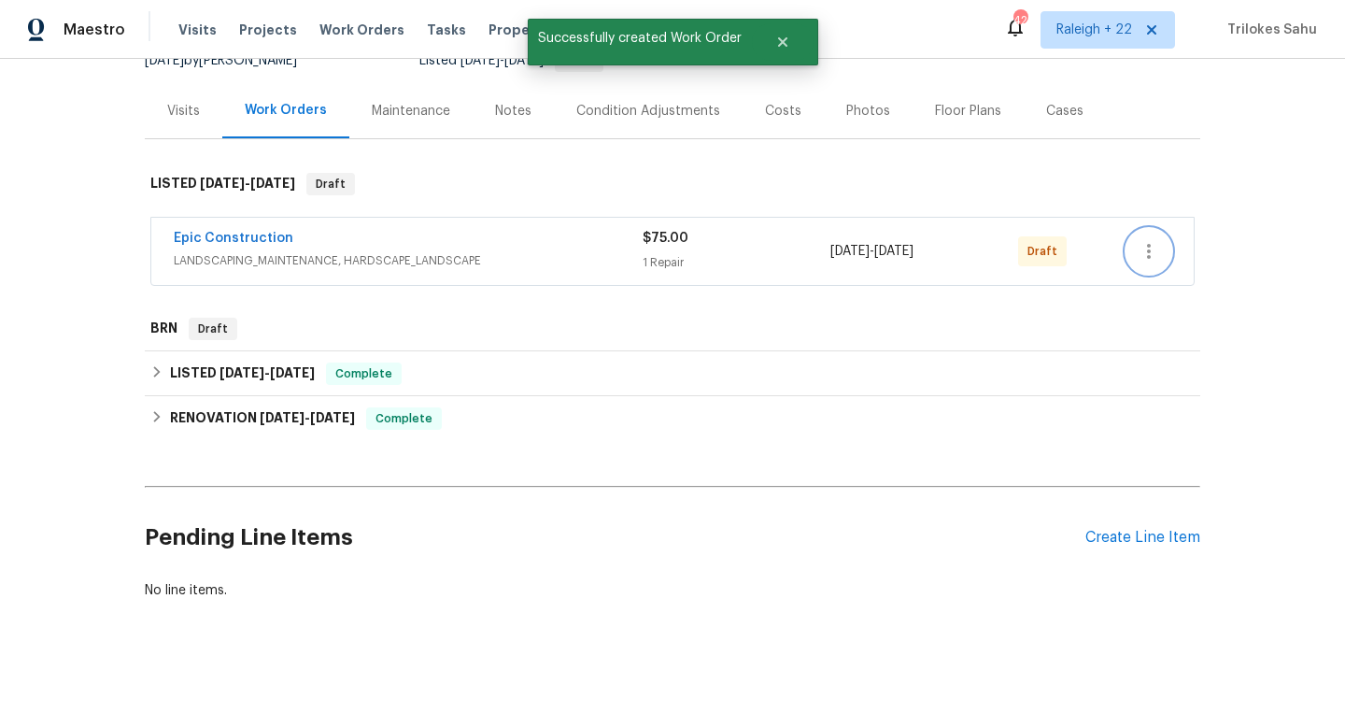
click at [1157, 264] on button "button" at bounding box center [1148, 251] width 45 height 45
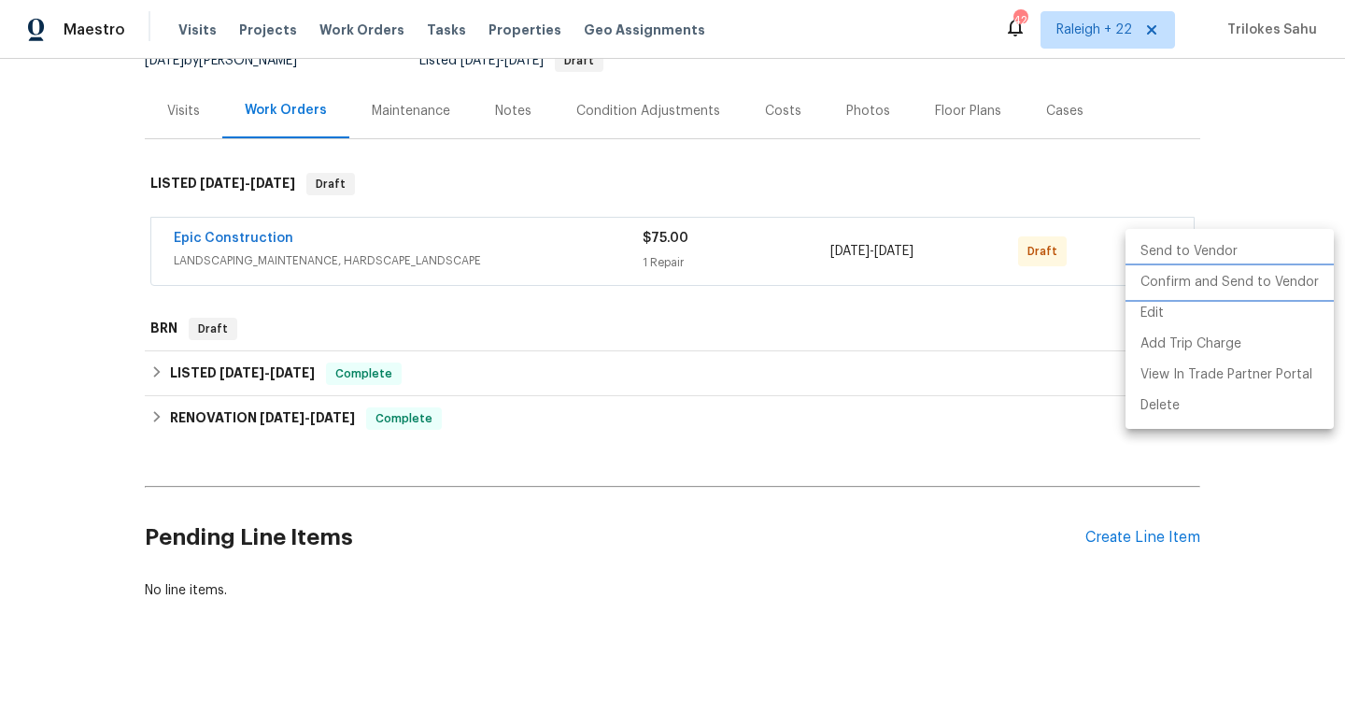
click at [1156, 282] on li "Confirm and Send to Vendor" at bounding box center [1229, 282] width 208 height 31
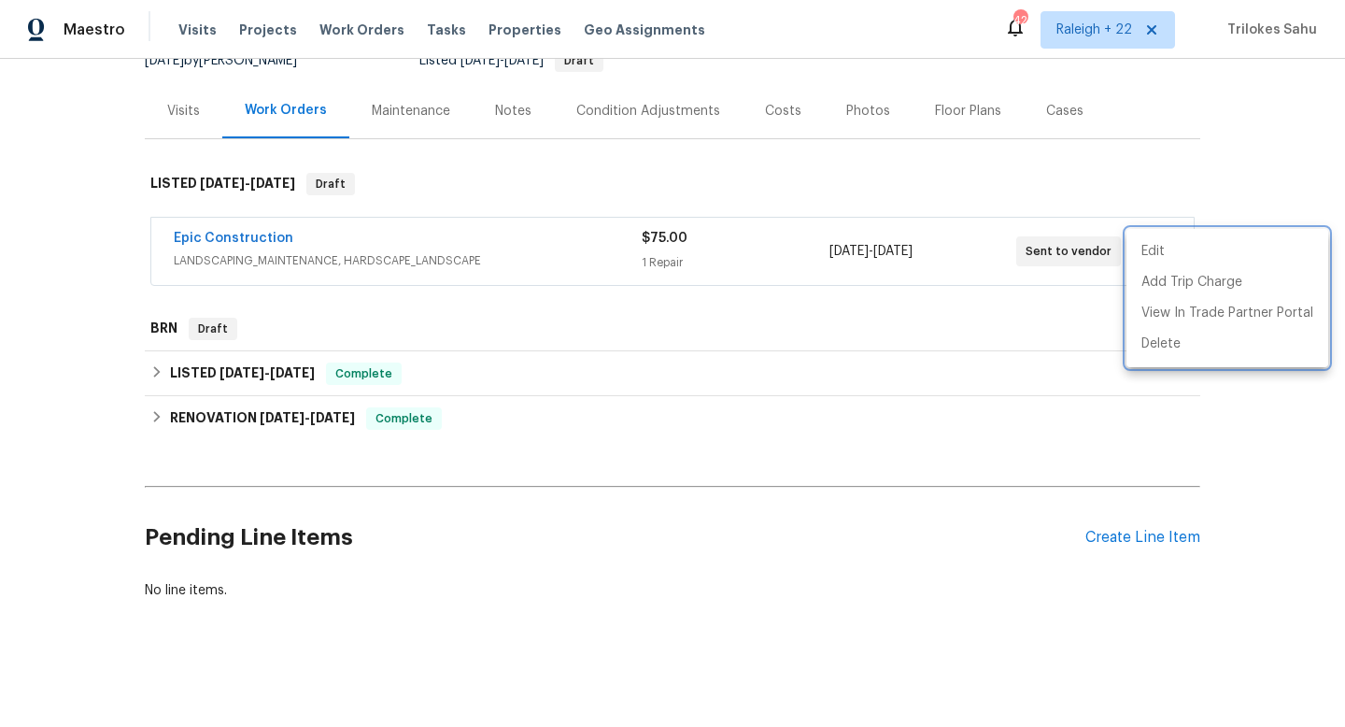
drag, startPoint x: 310, startPoint y: 235, endPoint x: 181, endPoint y: 232, distance: 128.9
click at [181, 232] on div at bounding box center [672, 363] width 1345 height 727
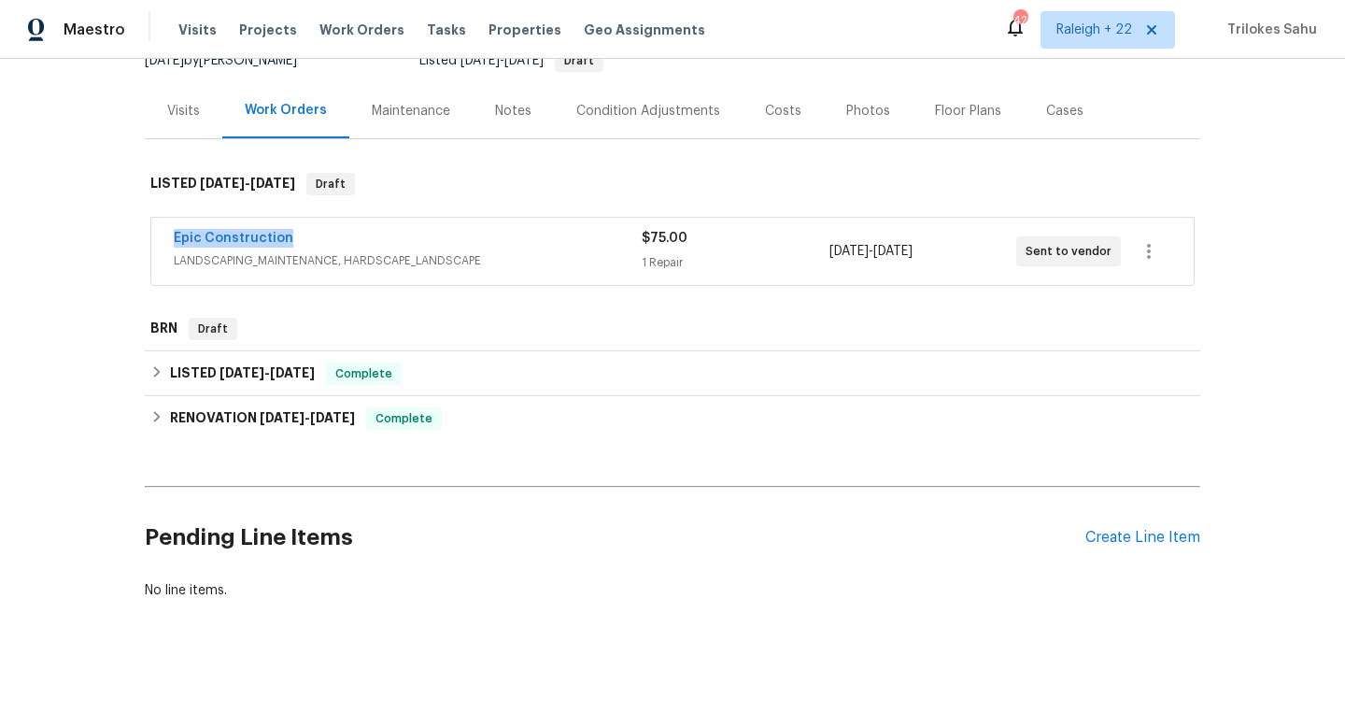
drag, startPoint x: 301, startPoint y: 237, endPoint x: 154, endPoint y: 236, distance: 146.6
click at [154, 236] on div "Epic Construction LANDSCAPING_MAINTENANCE, HARDSCAPE_LANDSCAPE $75.00 1 Repair …" at bounding box center [672, 251] width 1042 height 67
copy link "Epic Construction"
click at [159, 375] on icon at bounding box center [156, 371] width 13 height 13
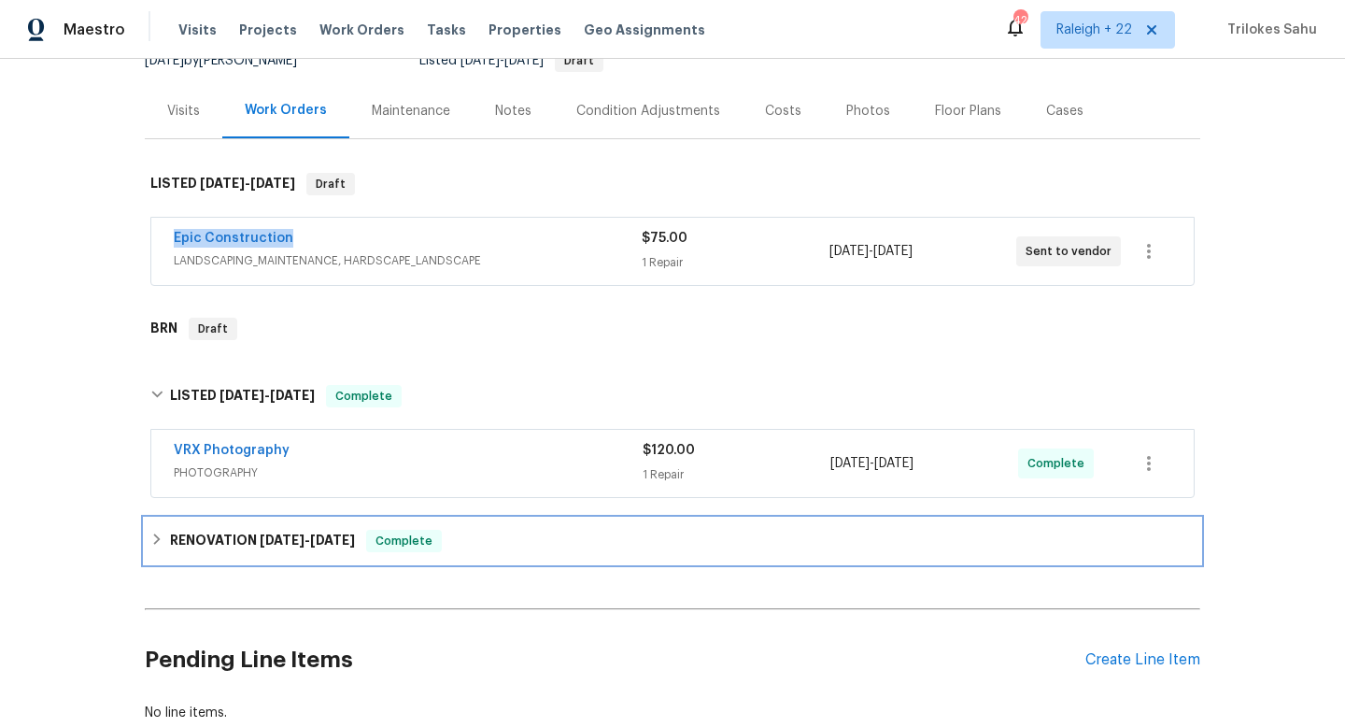
click at [150, 535] on icon at bounding box center [156, 538] width 13 height 13
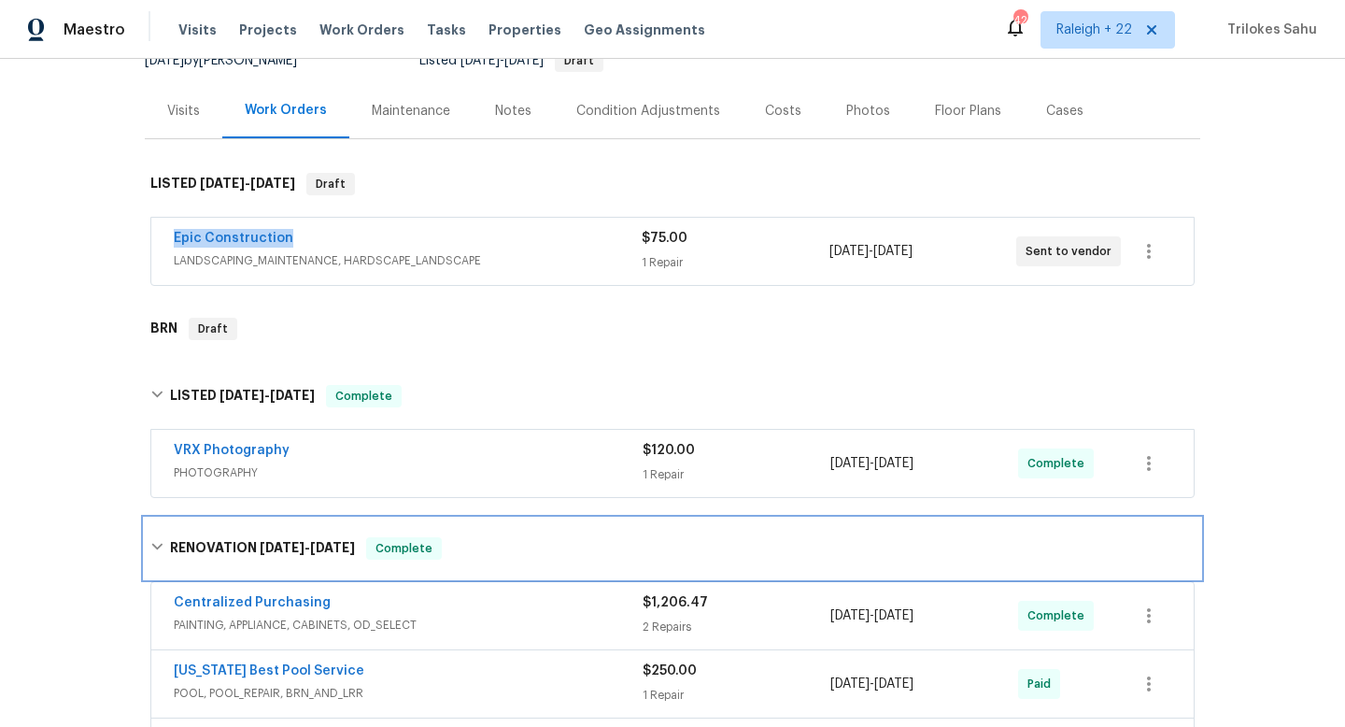
copy link "Epic Construction"
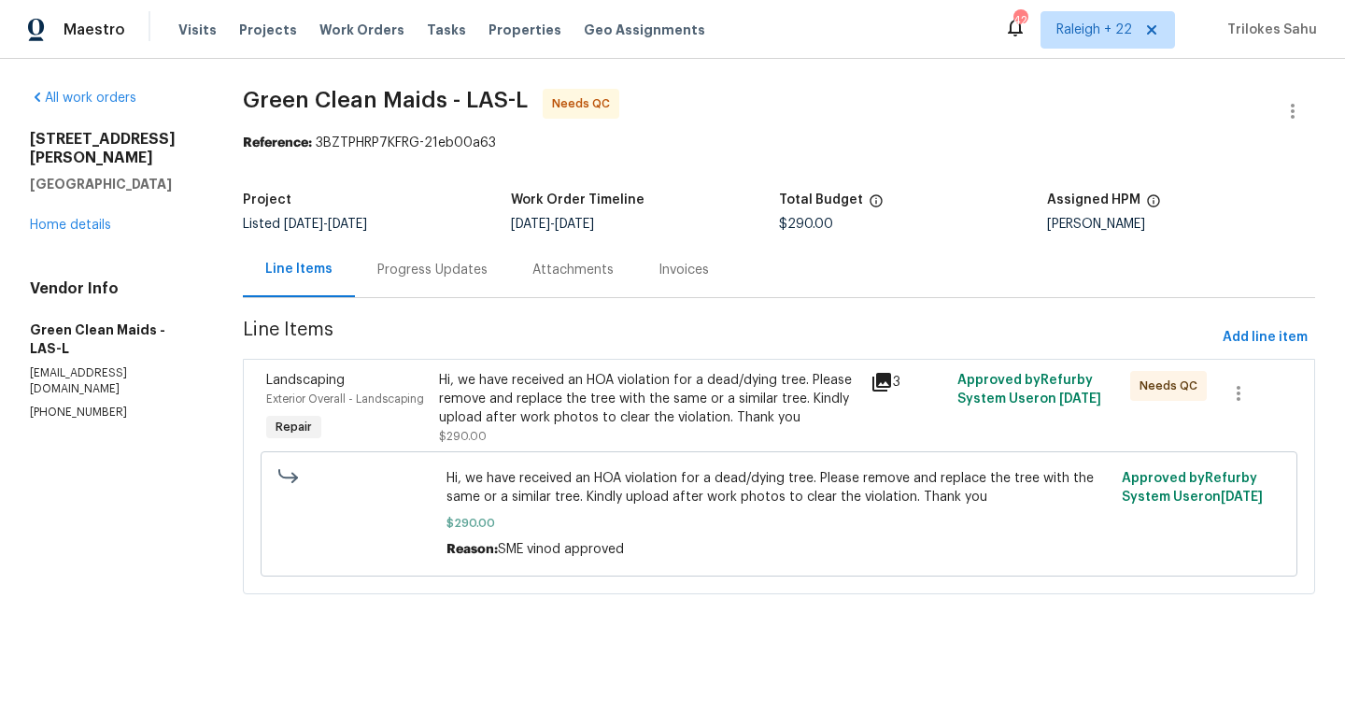
click at [565, 420] on div "Hi, we have received an HOA violation for a dead/dying tree. Please remove and …" at bounding box center [649, 399] width 421 height 56
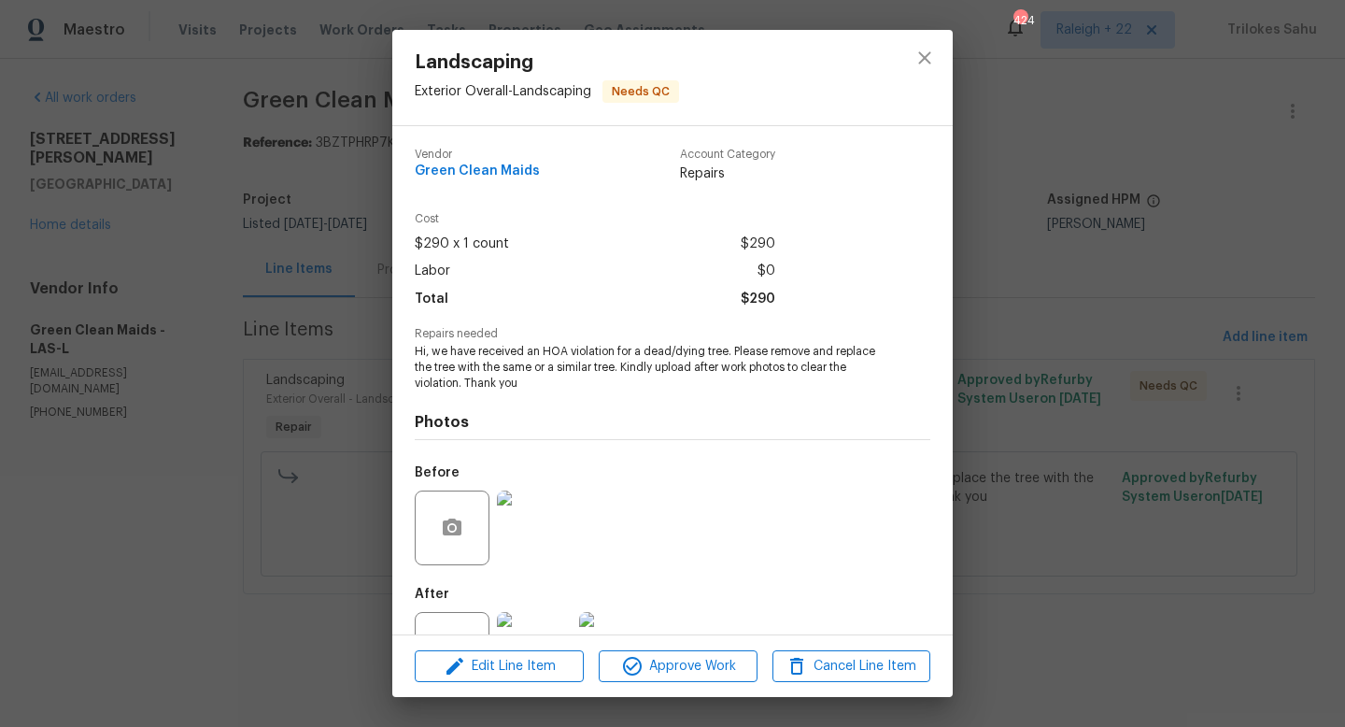
scroll to position [71, 0]
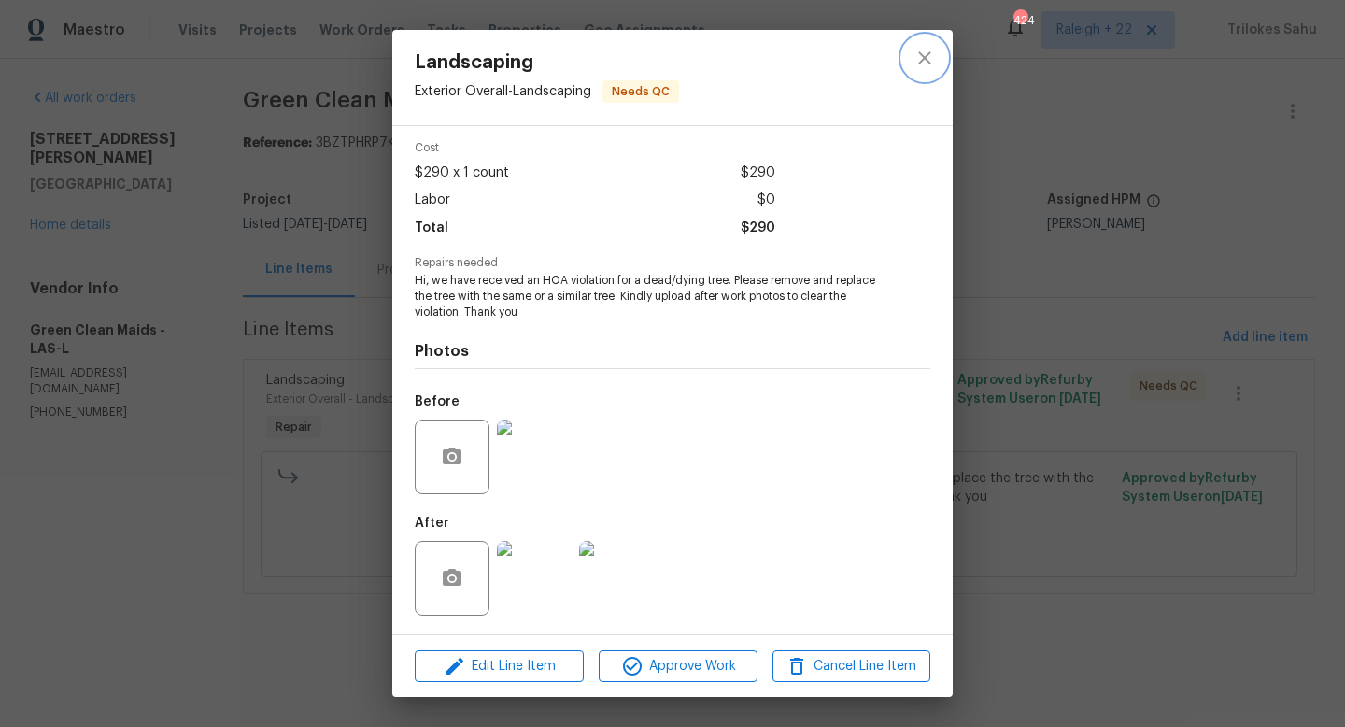
click at [926, 69] on button "close" at bounding box center [924, 57] width 45 height 45
